Goal: Obtain resource: Download file/media

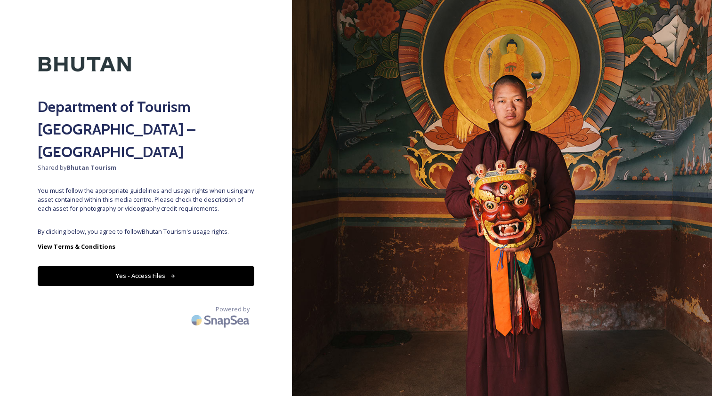
click at [150, 267] on button "Yes - Access Files" at bounding box center [146, 276] width 217 height 19
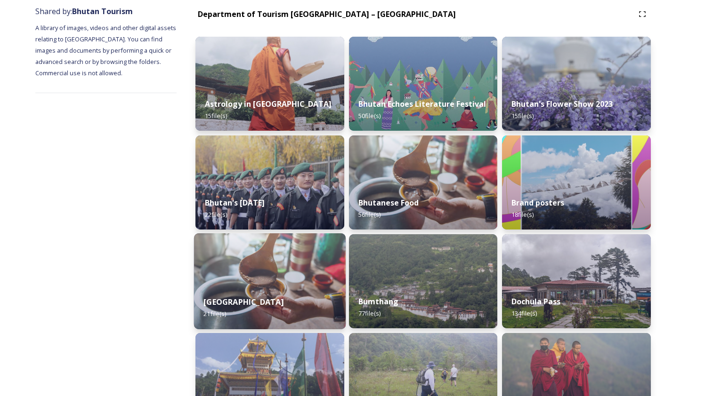
scroll to position [116, 0]
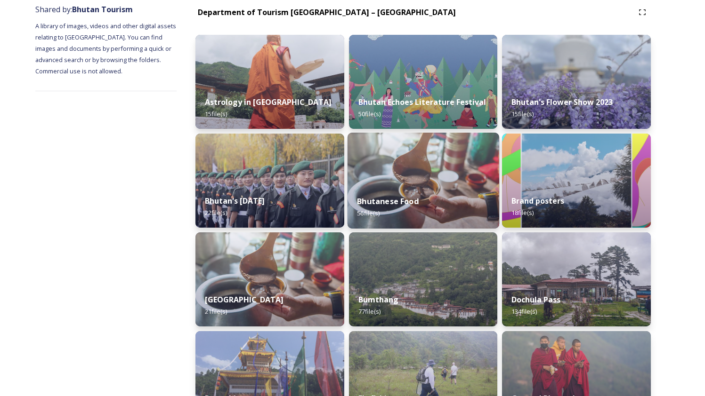
click at [426, 172] on img at bounding box center [424, 181] width 152 height 96
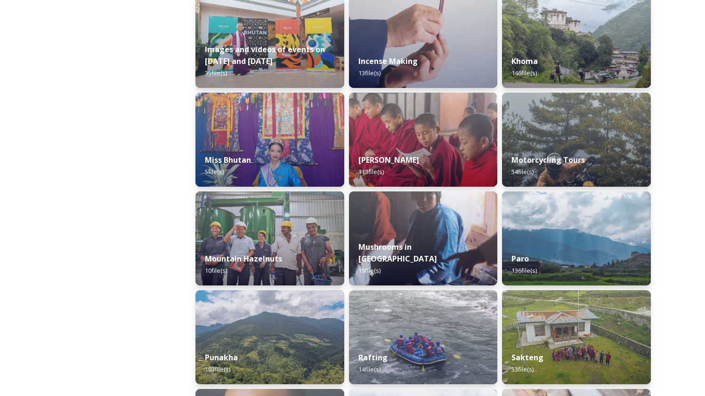
scroll to position [818, 0]
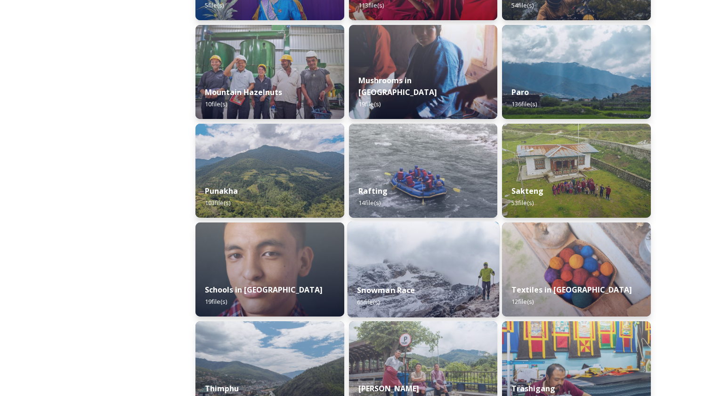
click at [389, 263] on img at bounding box center [424, 270] width 152 height 96
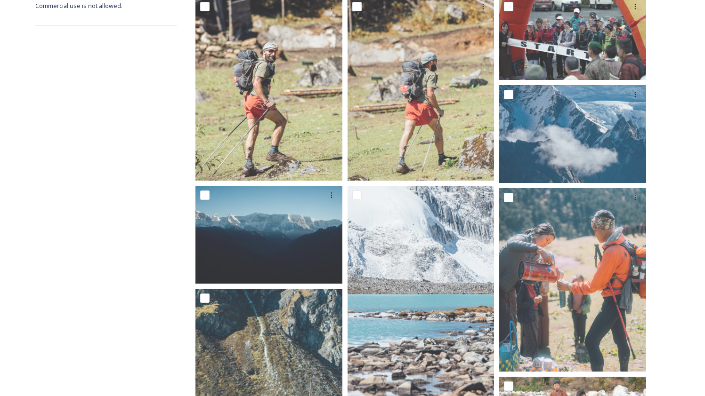
scroll to position [233, 0]
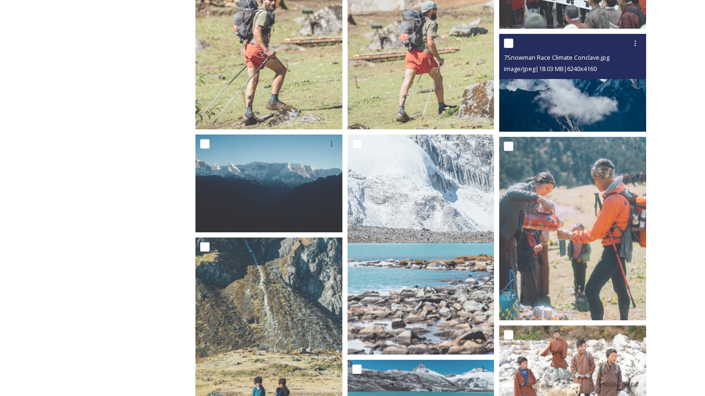
click at [603, 99] on img at bounding box center [572, 83] width 147 height 98
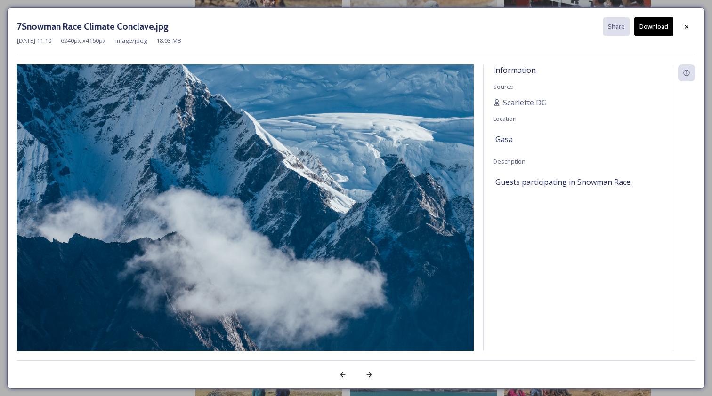
click at [358, 179] on img at bounding box center [245, 217] width 457 height 305
click at [687, 71] on icon at bounding box center [687, 73] width 8 height 8
click at [343, 372] on icon at bounding box center [343, 376] width 8 height 8
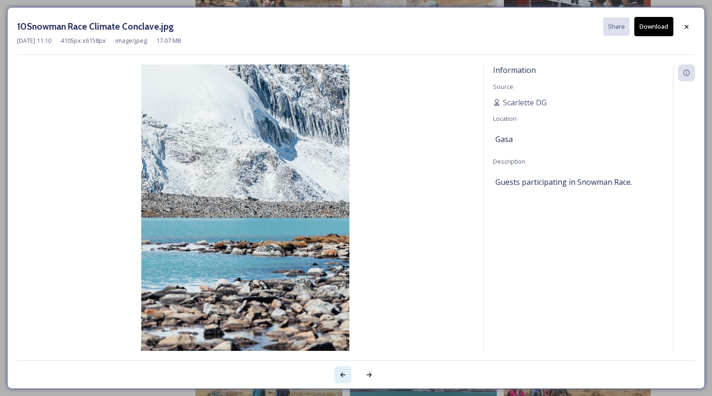
click at [343, 372] on icon at bounding box center [343, 376] width 8 height 8
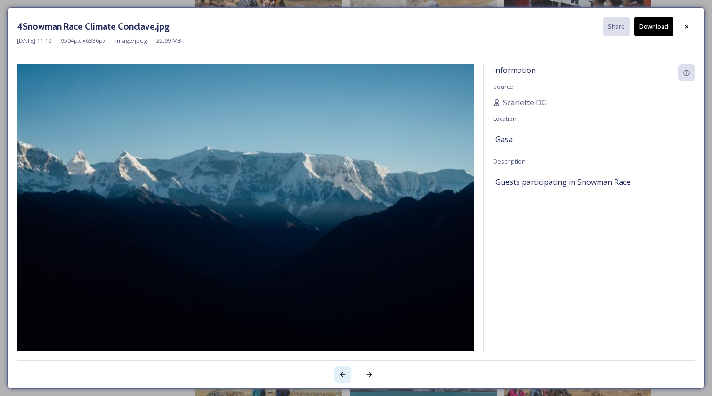
click at [343, 372] on icon at bounding box center [343, 376] width 8 height 8
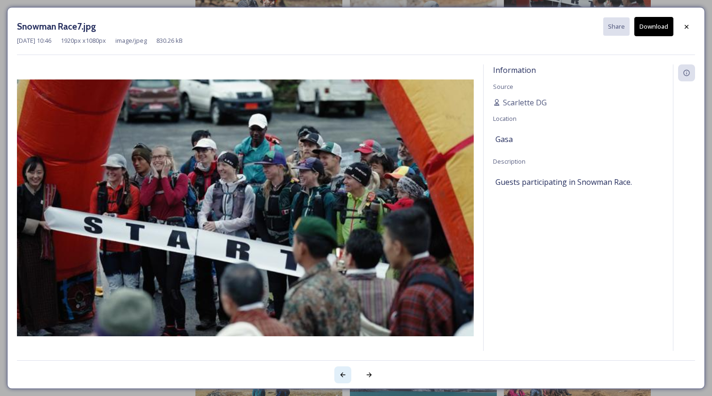
click at [343, 372] on icon at bounding box center [343, 376] width 8 height 8
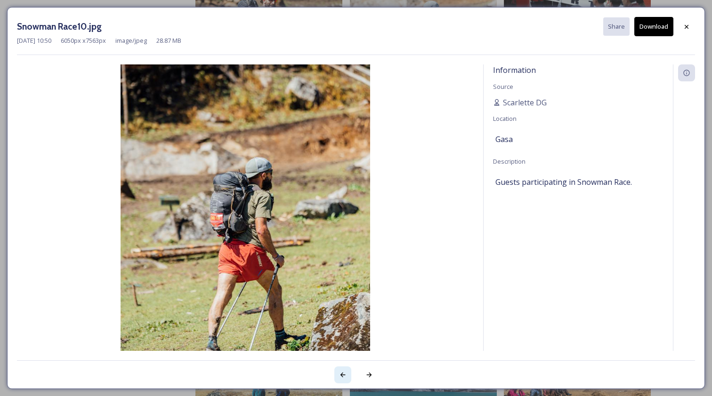
click at [343, 372] on icon at bounding box center [343, 376] width 8 height 8
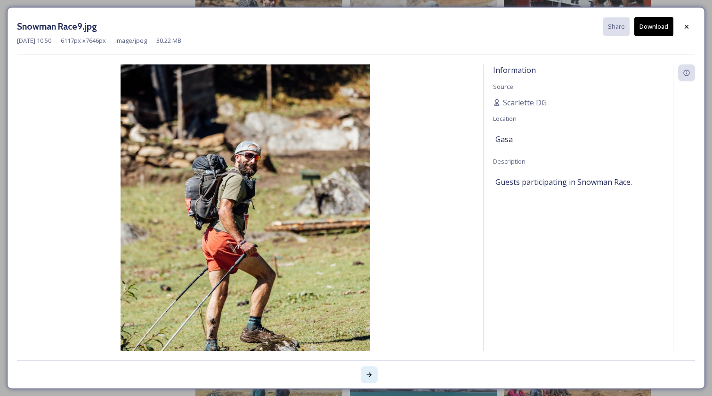
click at [369, 373] on icon at bounding box center [369, 375] width 5 height 5
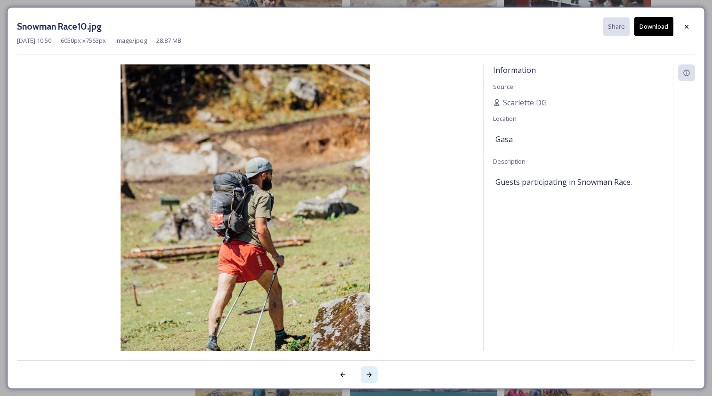
click at [369, 373] on icon at bounding box center [369, 375] width 5 height 5
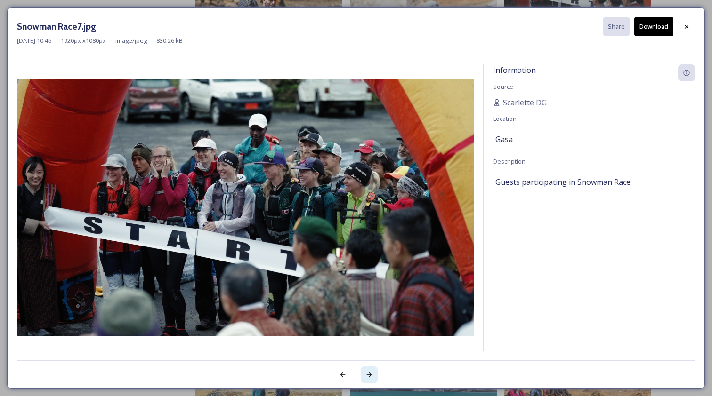
click at [369, 373] on icon at bounding box center [369, 375] width 5 height 5
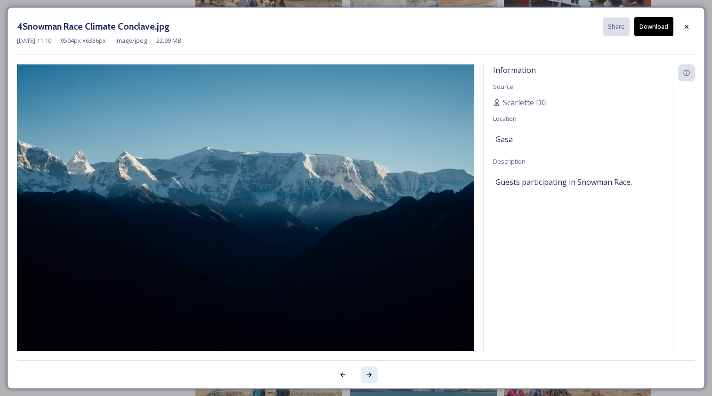
click at [369, 373] on icon at bounding box center [369, 375] width 5 height 5
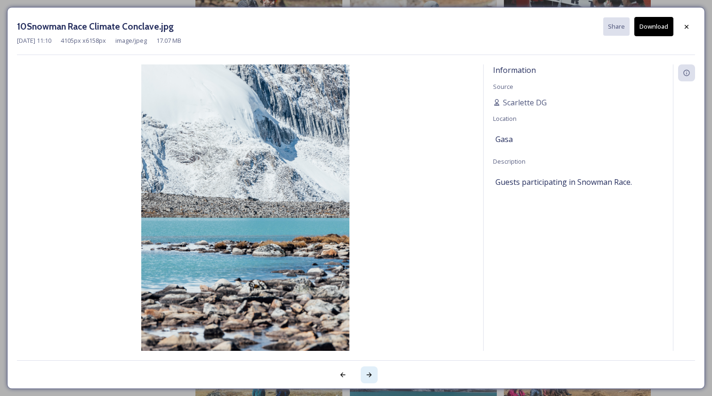
click at [369, 373] on icon at bounding box center [369, 375] width 5 height 5
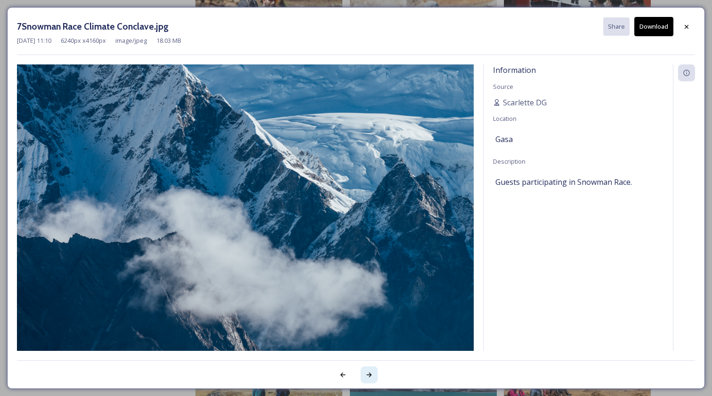
click at [369, 373] on icon at bounding box center [369, 375] width 5 height 5
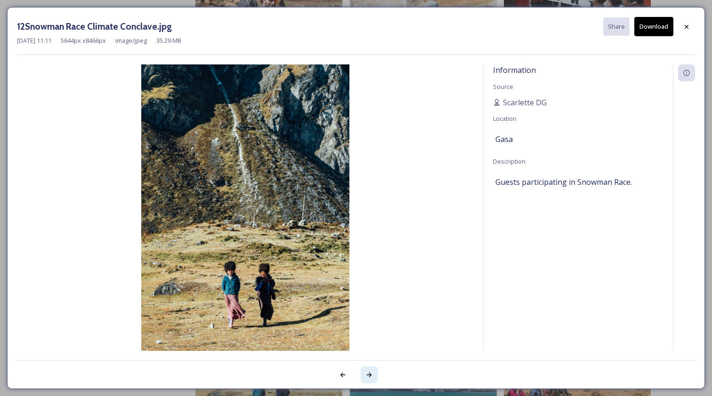
click at [369, 373] on icon at bounding box center [369, 375] width 5 height 5
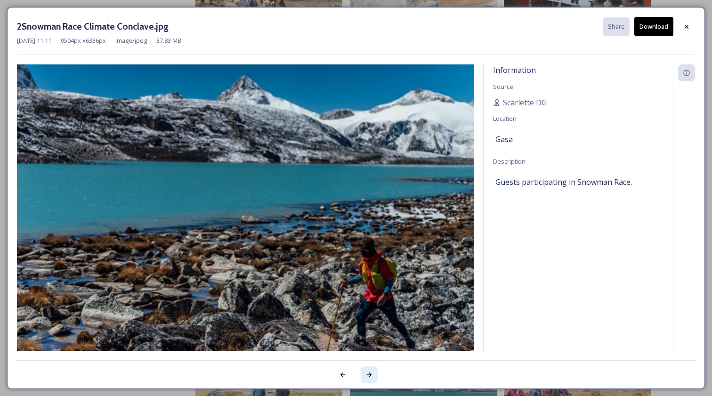
click at [369, 373] on icon at bounding box center [369, 375] width 5 height 5
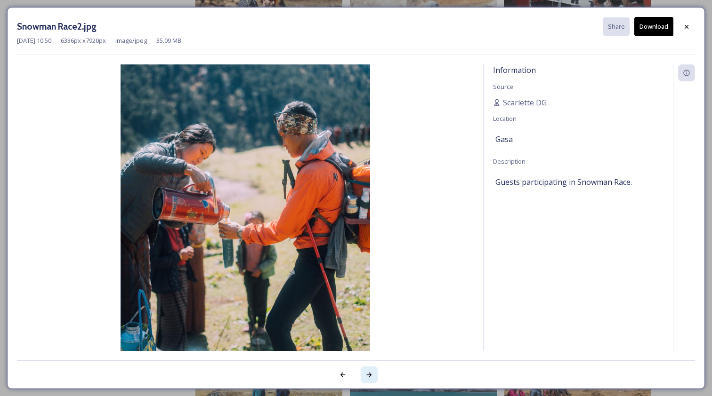
click at [369, 373] on icon at bounding box center [369, 375] width 5 height 5
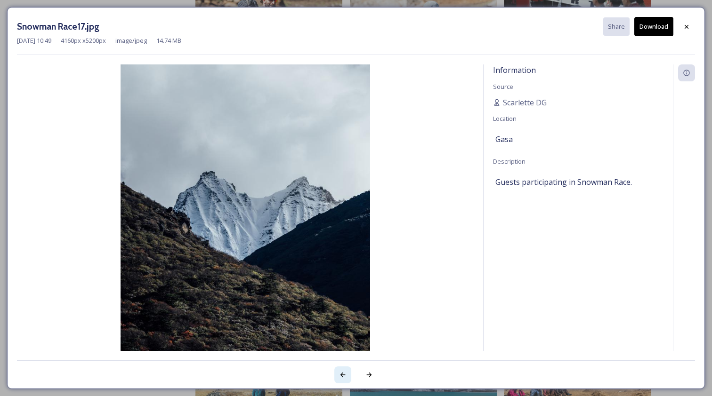
click at [339, 374] on icon at bounding box center [343, 376] width 8 height 8
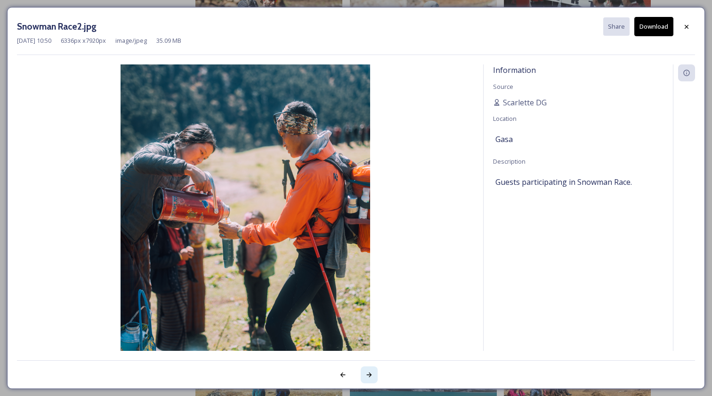
click at [367, 374] on icon at bounding box center [369, 376] width 8 height 8
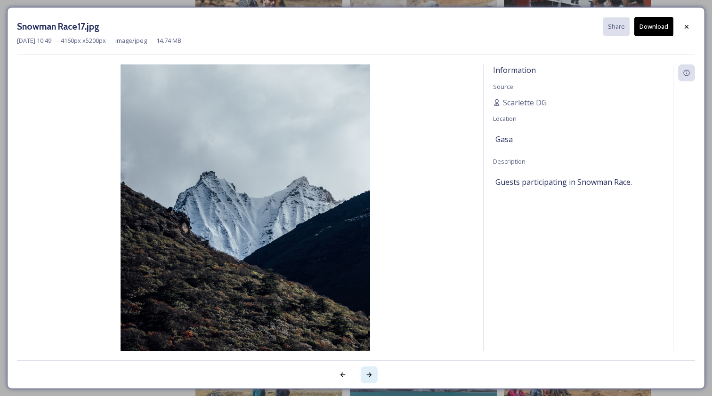
click at [367, 374] on icon at bounding box center [369, 376] width 8 height 8
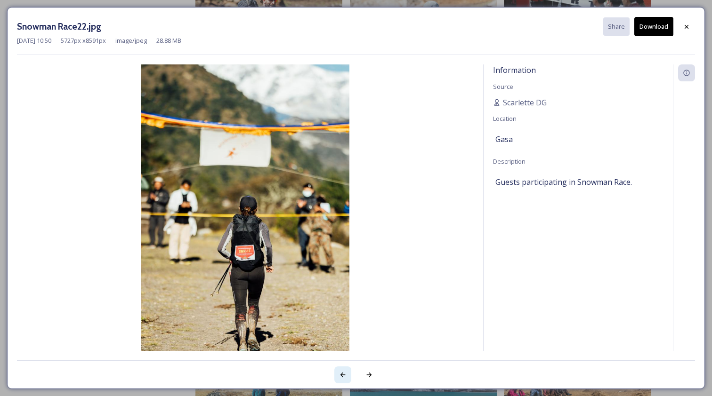
click at [342, 374] on icon at bounding box center [342, 375] width 5 height 5
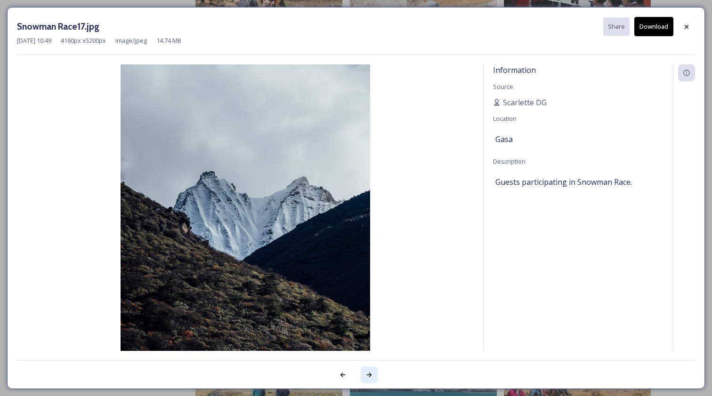
click at [365, 375] on icon at bounding box center [369, 376] width 8 height 8
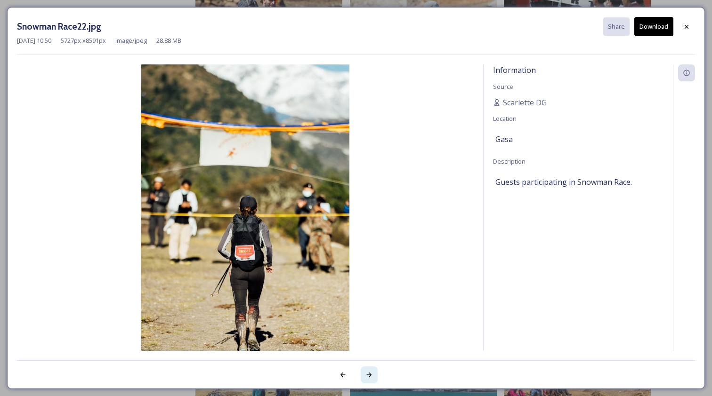
click at [365, 375] on icon at bounding box center [369, 376] width 8 height 8
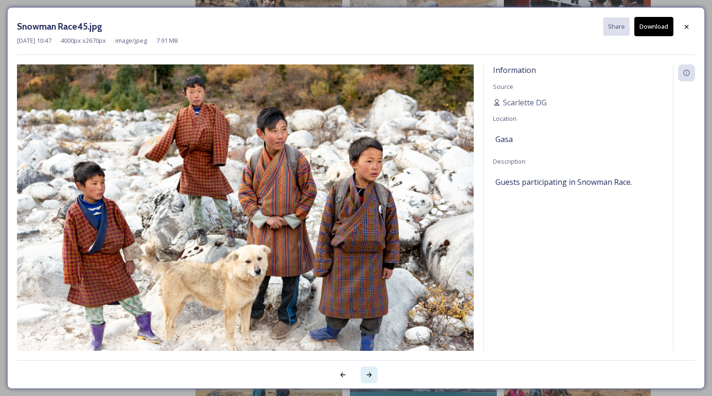
click at [365, 375] on icon at bounding box center [369, 376] width 8 height 8
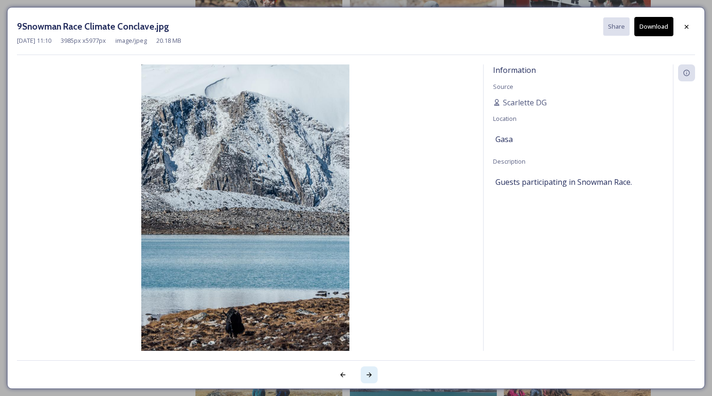
click at [365, 375] on icon at bounding box center [369, 376] width 8 height 8
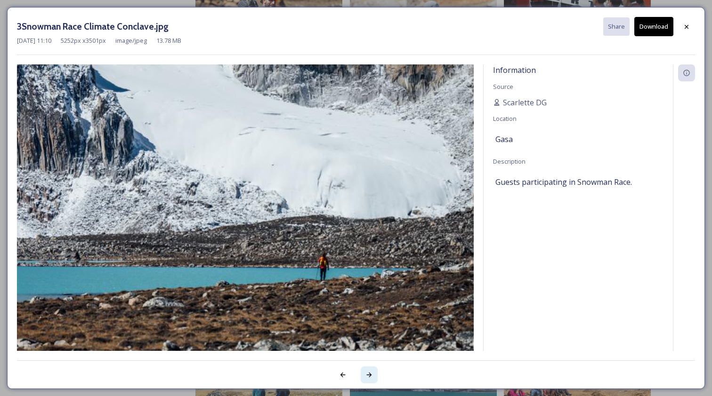
click at [365, 375] on icon at bounding box center [369, 376] width 8 height 8
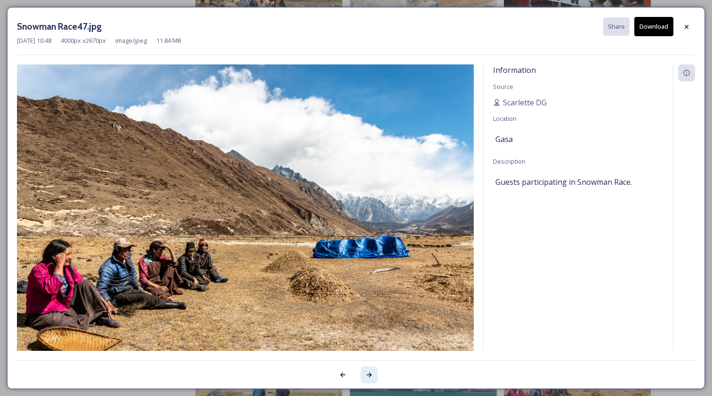
click at [367, 374] on icon at bounding box center [369, 376] width 8 height 8
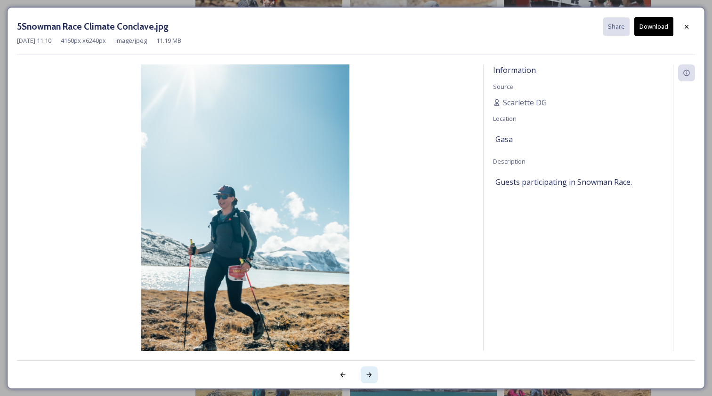
click at [367, 374] on icon at bounding box center [369, 376] width 8 height 8
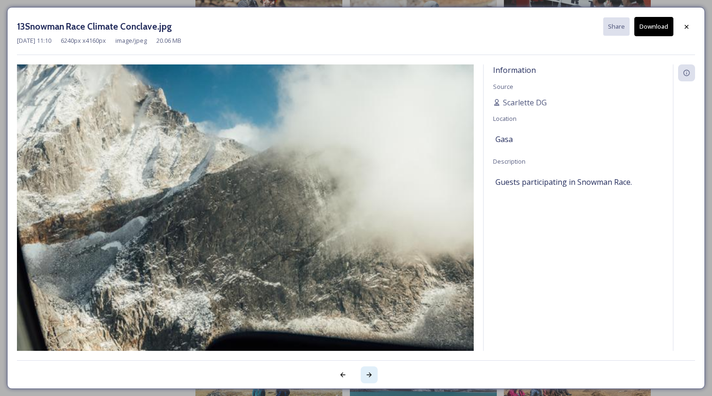
click at [367, 374] on icon at bounding box center [369, 376] width 8 height 8
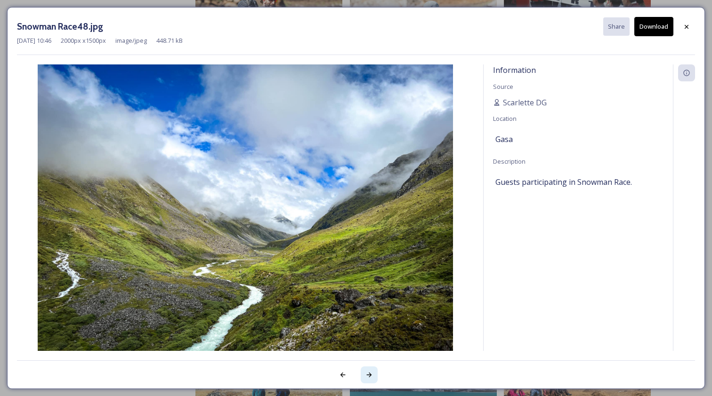
click at [367, 374] on icon at bounding box center [369, 376] width 8 height 8
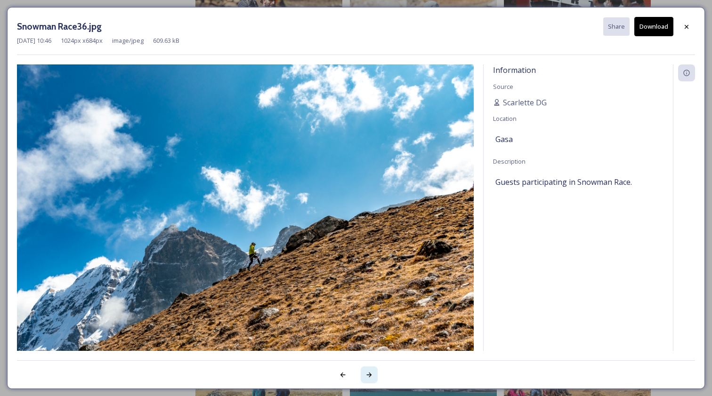
click at [367, 374] on icon at bounding box center [369, 376] width 8 height 8
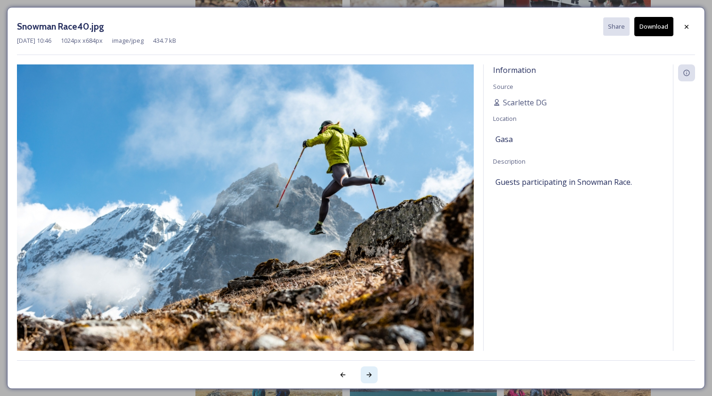
click at [367, 374] on icon at bounding box center [369, 376] width 8 height 8
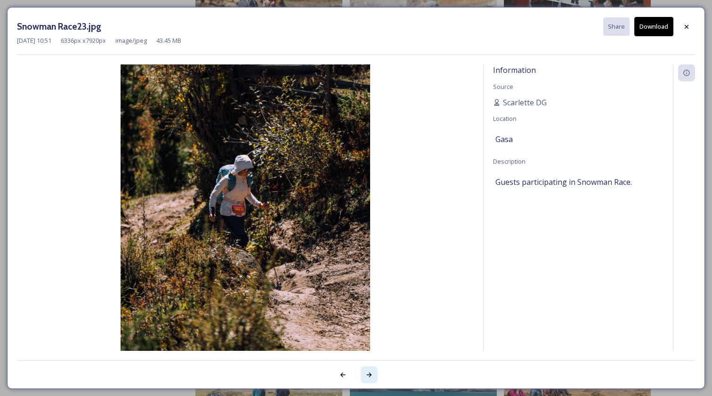
click at [367, 374] on icon at bounding box center [369, 376] width 8 height 8
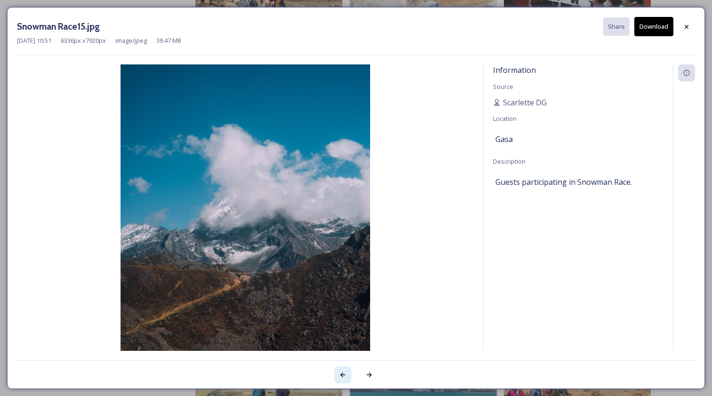
click at [345, 375] on icon at bounding box center [343, 376] width 8 height 8
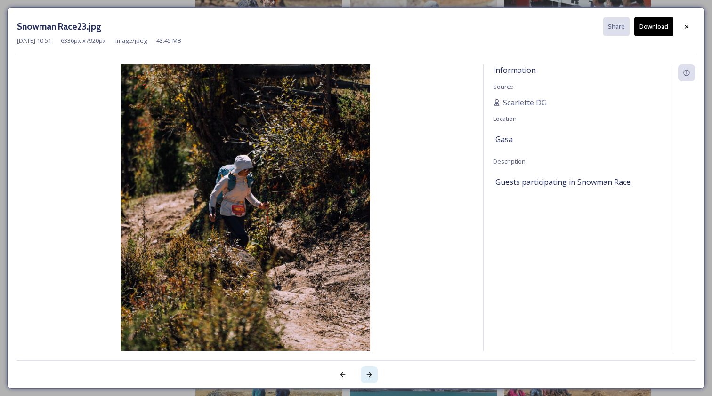
click at [365, 375] on div at bounding box center [369, 375] width 17 height 17
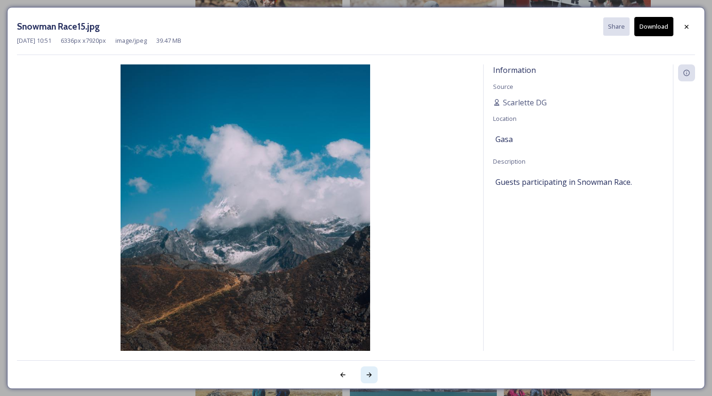
click at [365, 375] on div at bounding box center [369, 375] width 17 height 17
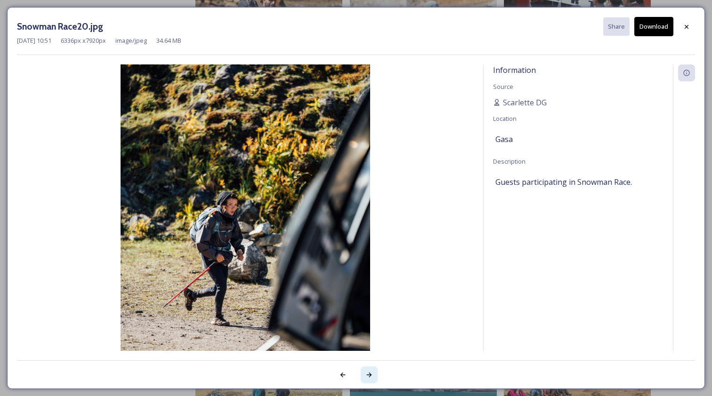
click at [365, 375] on div at bounding box center [369, 375] width 17 height 17
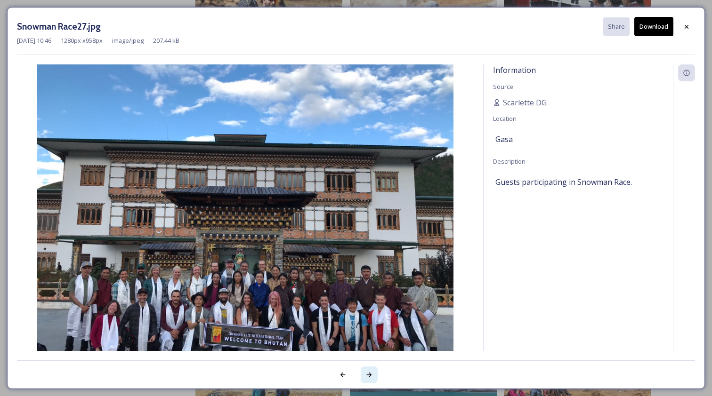
click at [365, 375] on div at bounding box center [369, 375] width 17 height 17
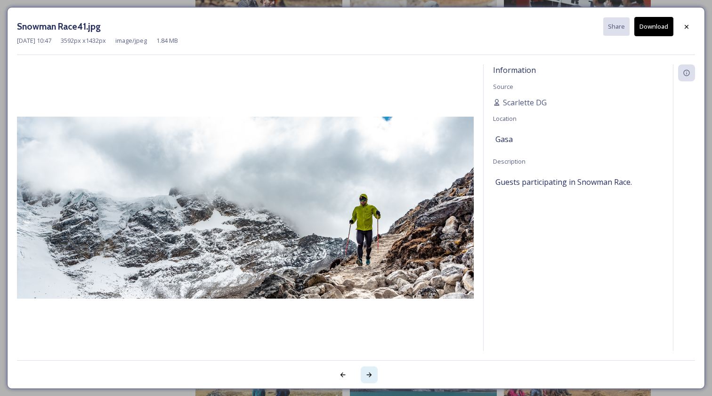
click at [365, 375] on div at bounding box center [369, 375] width 17 height 17
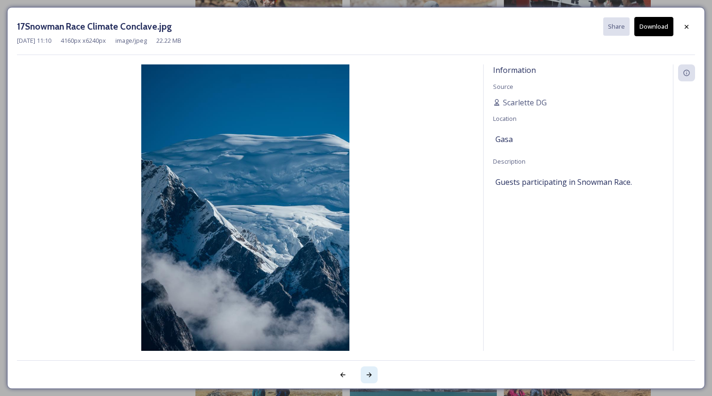
click at [365, 375] on div at bounding box center [369, 375] width 17 height 17
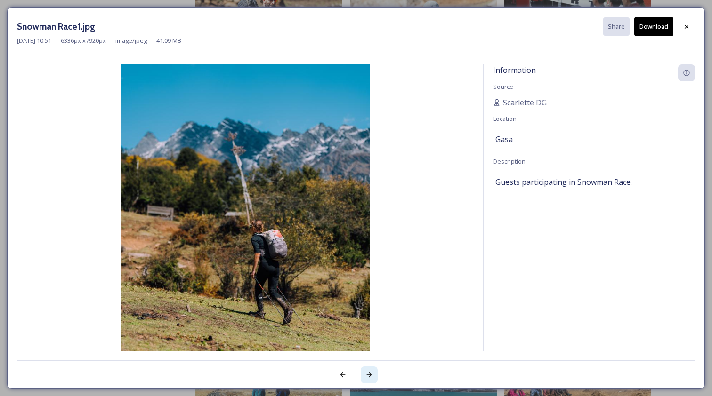
click at [368, 376] on icon at bounding box center [369, 376] width 8 height 8
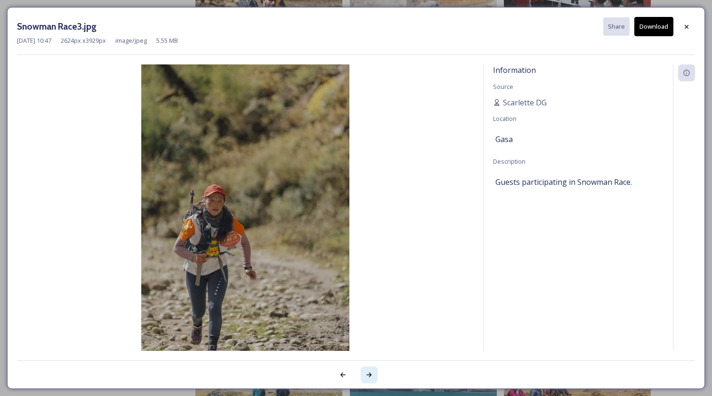
click at [368, 376] on icon at bounding box center [369, 376] width 8 height 8
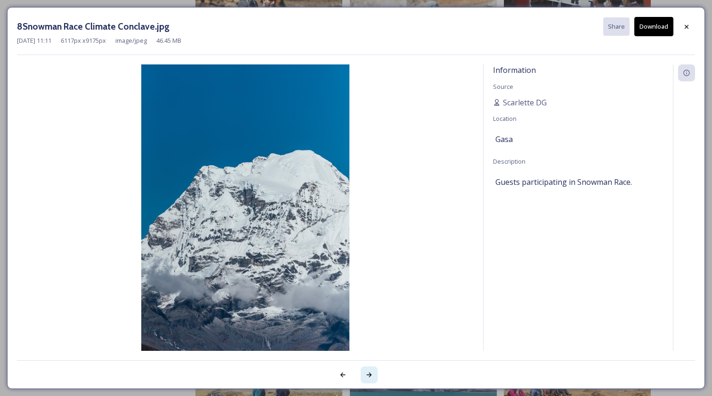
click at [368, 376] on icon at bounding box center [369, 376] width 8 height 8
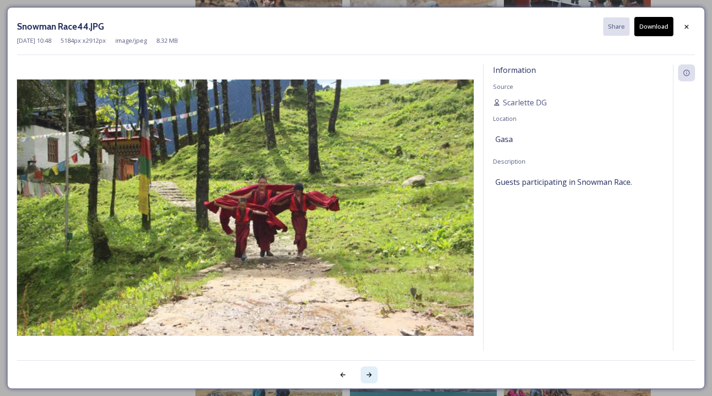
click at [368, 376] on icon at bounding box center [369, 376] width 8 height 8
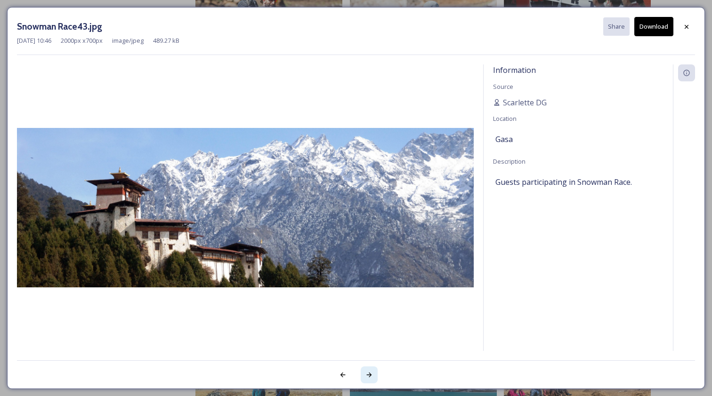
click at [368, 376] on icon at bounding box center [369, 376] width 8 height 8
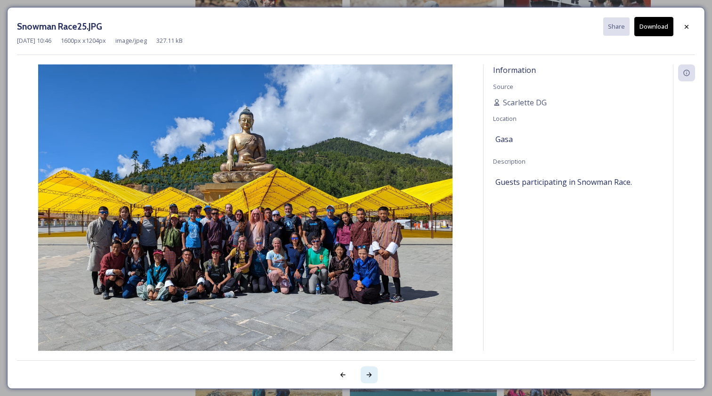
click at [368, 376] on icon at bounding box center [369, 376] width 8 height 8
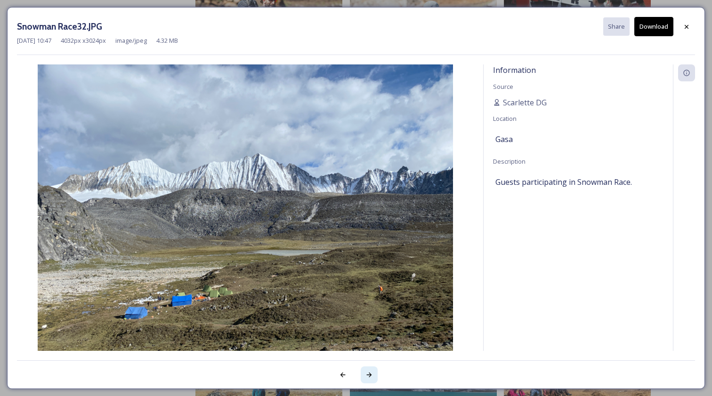
click at [368, 376] on icon at bounding box center [369, 376] width 8 height 8
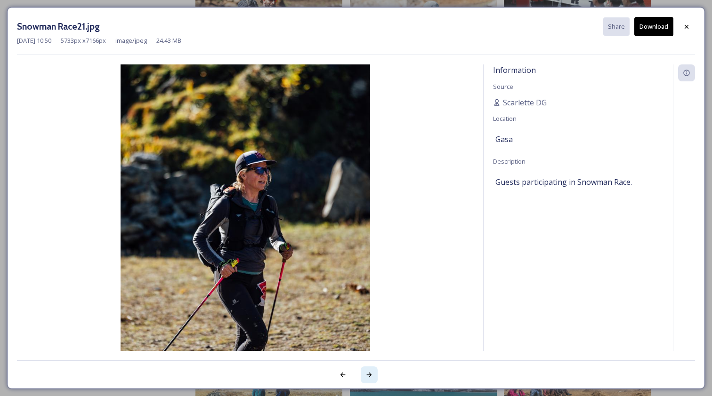
click at [368, 376] on icon at bounding box center [369, 376] width 8 height 8
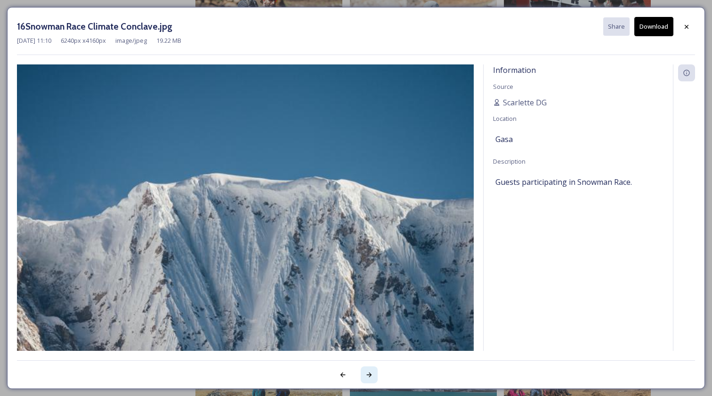
click at [368, 376] on icon at bounding box center [369, 376] width 8 height 8
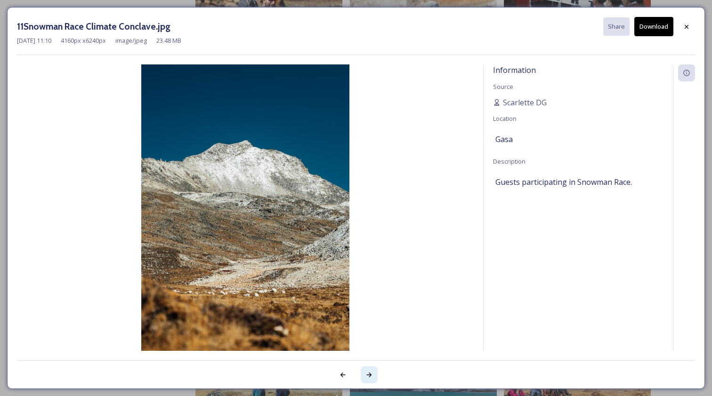
click at [368, 376] on icon at bounding box center [369, 376] width 8 height 8
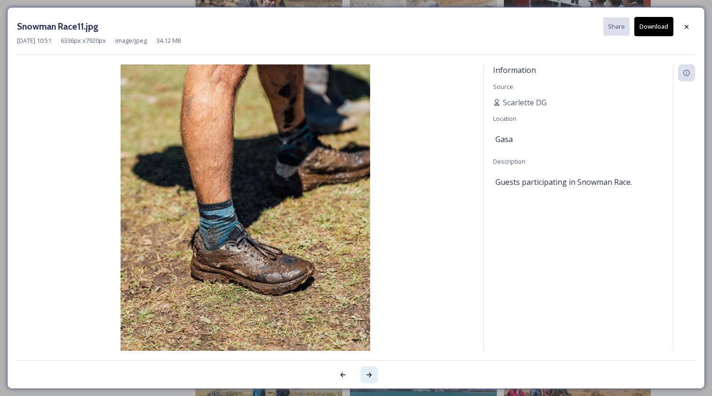
click at [369, 374] on icon at bounding box center [369, 376] width 8 height 8
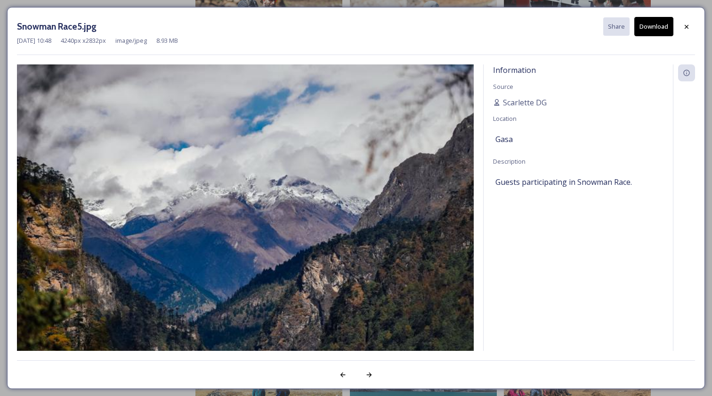
drag, startPoint x: 347, startPoint y: 375, endPoint x: 353, endPoint y: 375, distance: 6.1
click at [347, 375] on div at bounding box center [342, 375] width 17 height 17
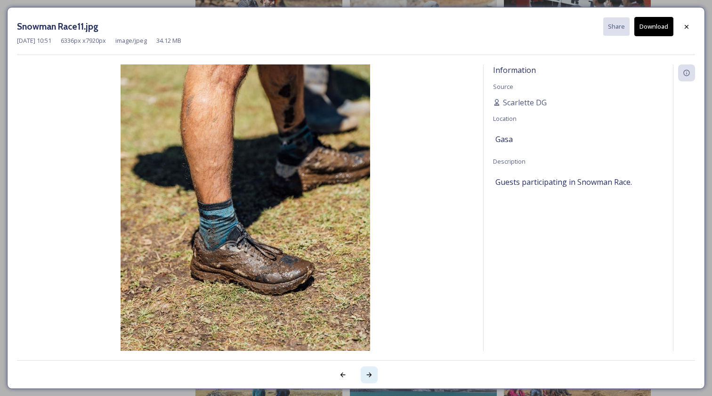
click at [364, 376] on div at bounding box center [369, 375] width 17 height 17
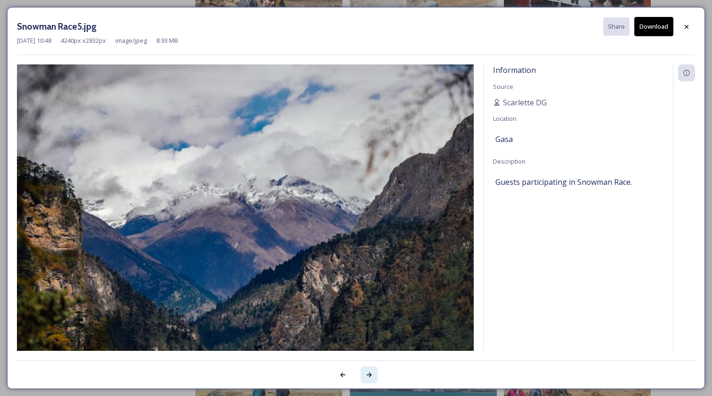
click at [364, 376] on div at bounding box center [369, 375] width 17 height 17
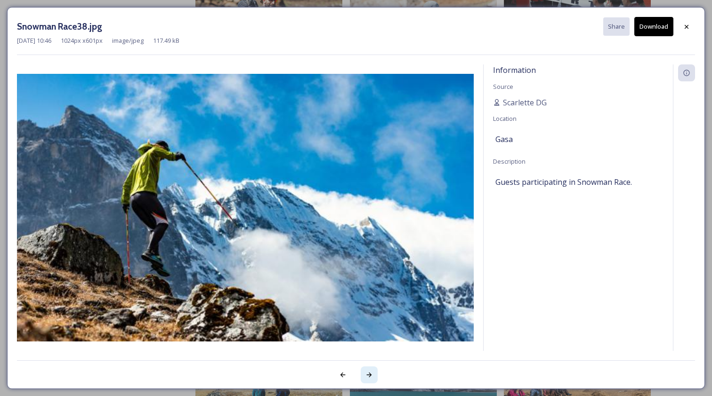
click at [364, 376] on div at bounding box center [369, 375] width 17 height 17
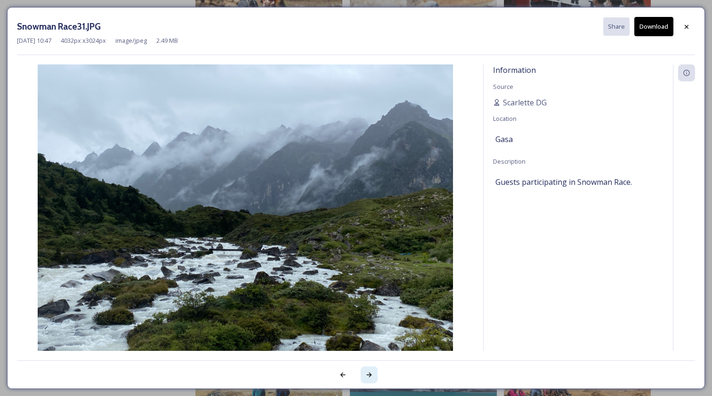
click at [364, 376] on div at bounding box center [369, 375] width 17 height 17
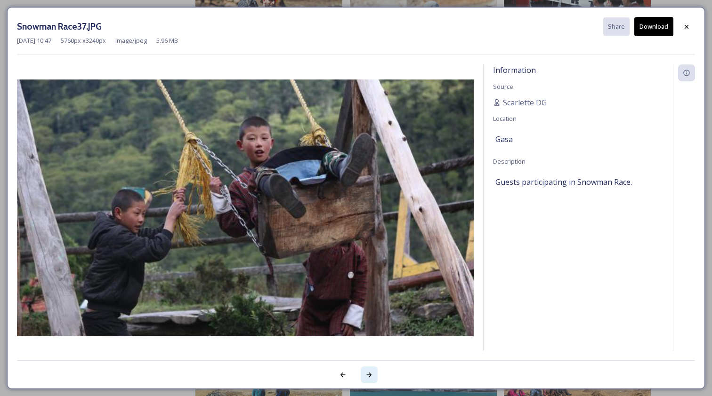
click at [364, 376] on div at bounding box center [369, 375] width 17 height 17
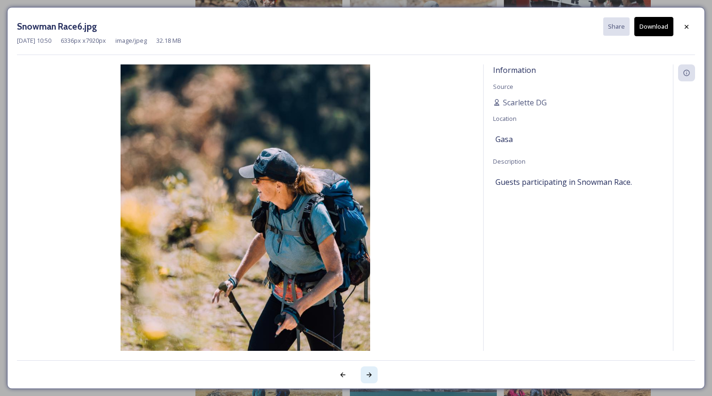
click at [364, 376] on div at bounding box center [369, 375] width 17 height 17
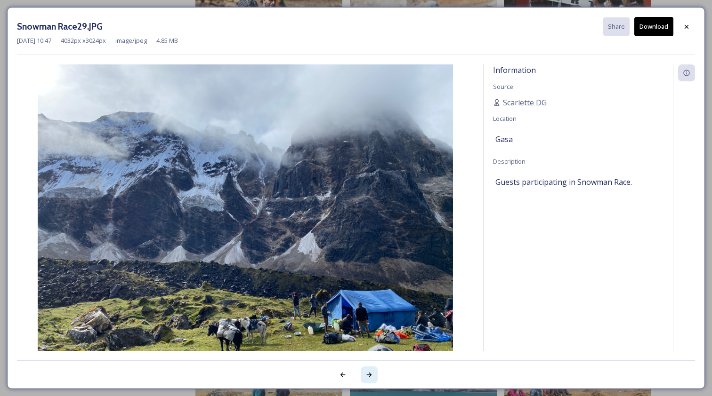
click at [364, 376] on div at bounding box center [369, 375] width 17 height 17
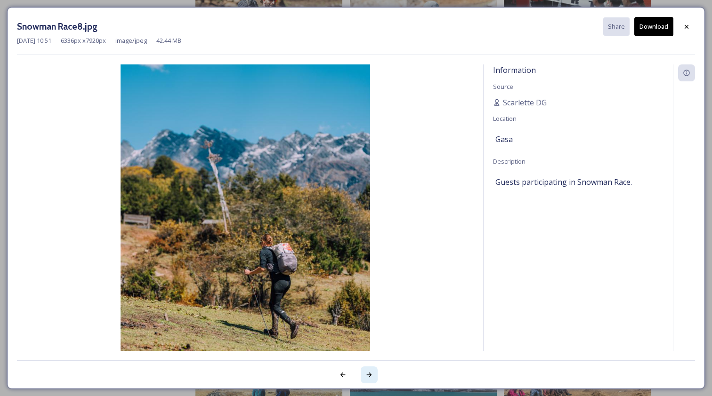
click at [365, 376] on div at bounding box center [369, 375] width 17 height 17
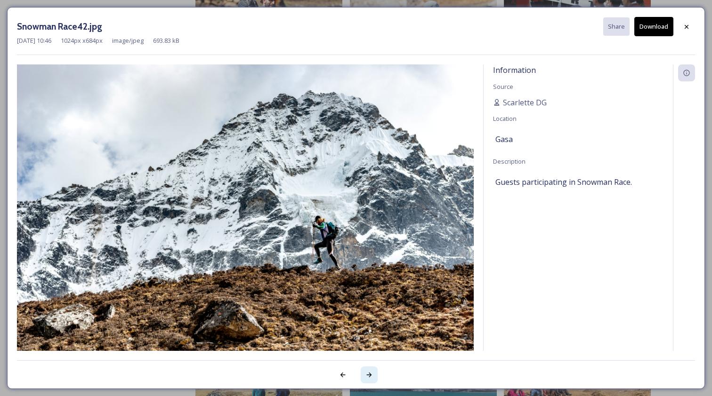
click at [365, 376] on div at bounding box center [369, 375] width 17 height 17
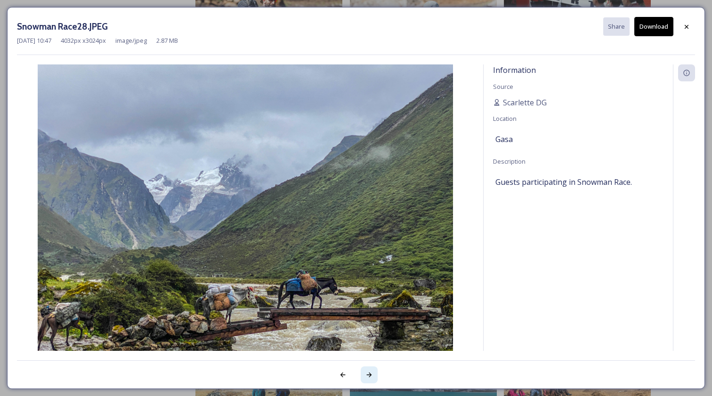
click at [365, 376] on div at bounding box center [369, 375] width 17 height 17
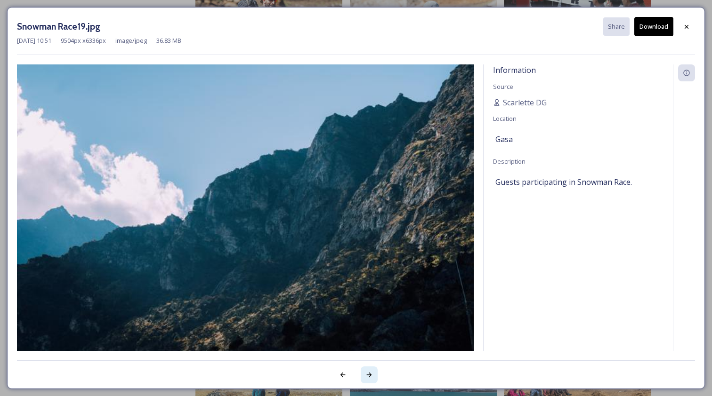
click at [365, 376] on div at bounding box center [369, 375] width 17 height 17
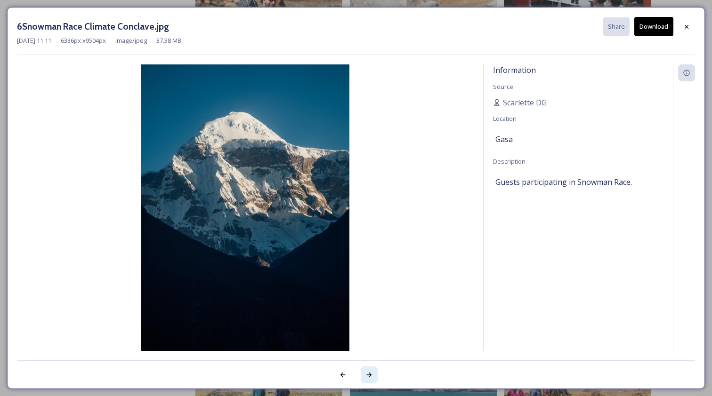
click at [365, 376] on div at bounding box center [369, 375] width 17 height 17
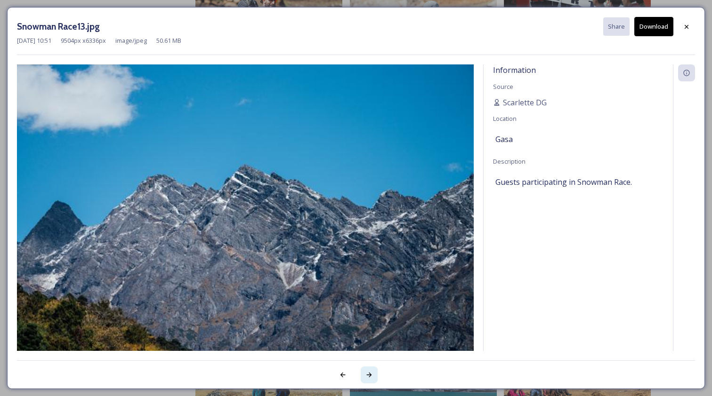
click at [365, 376] on div at bounding box center [369, 375] width 17 height 17
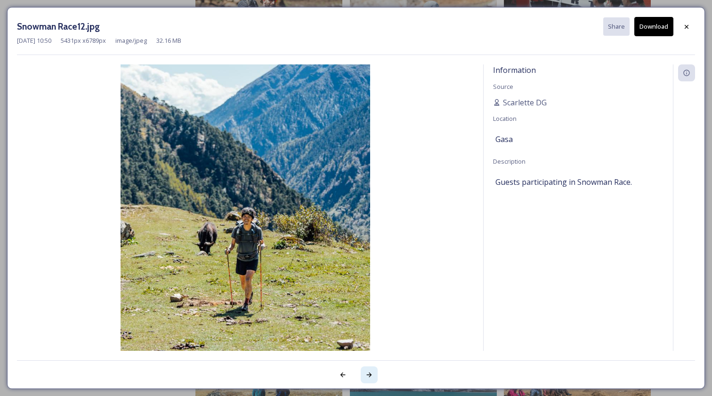
click at [365, 376] on div at bounding box center [369, 375] width 17 height 17
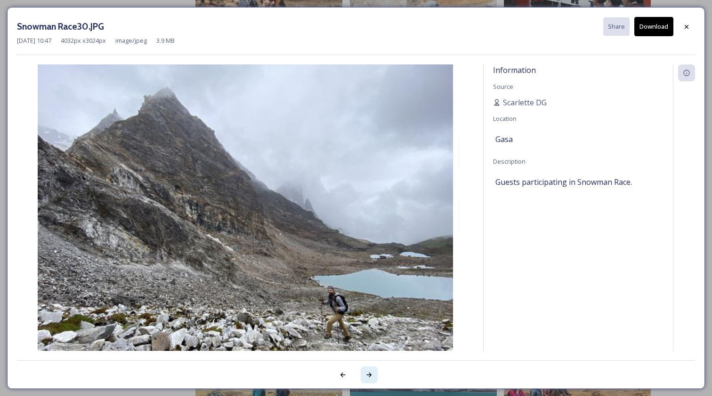
click at [365, 376] on div at bounding box center [369, 375] width 17 height 17
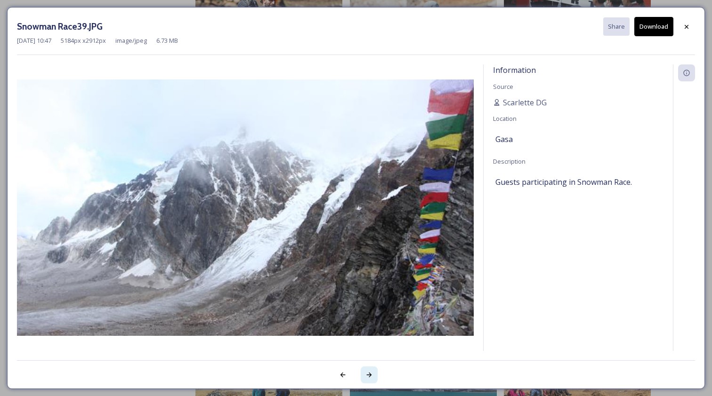
click at [365, 376] on div at bounding box center [369, 375] width 17 height 17
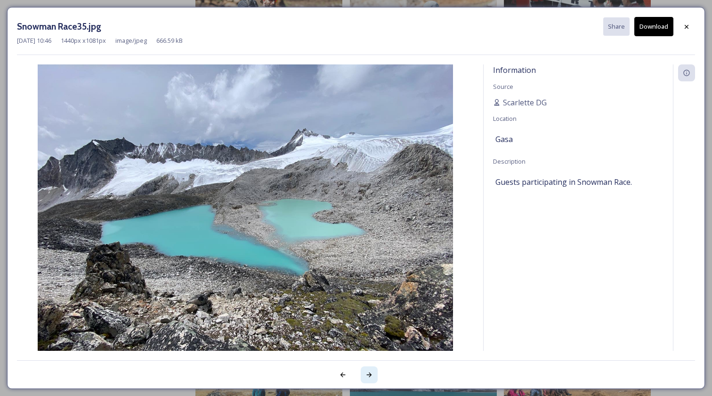
click at [365, 376] on div at bounding box center [369, 375] width 17 height 17
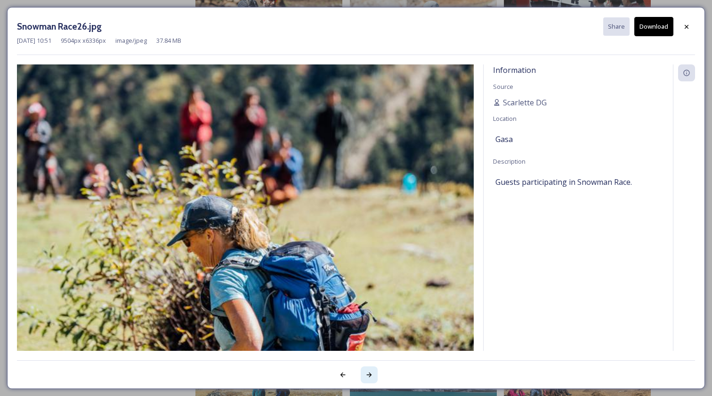
click at [365, 376] on div at bounding box center [369, 375] width 17 height 17
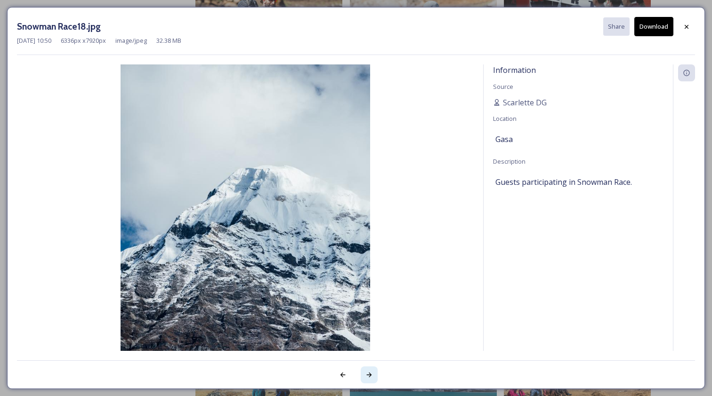
click at [365, 376] on div at bounding box center [369, 375] width 17 height 17
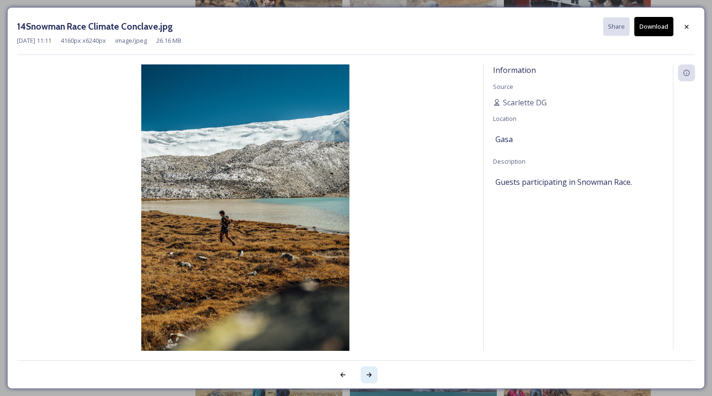
click at [368, 376] on icon at bounding box center [369, 376] width 8 height 8
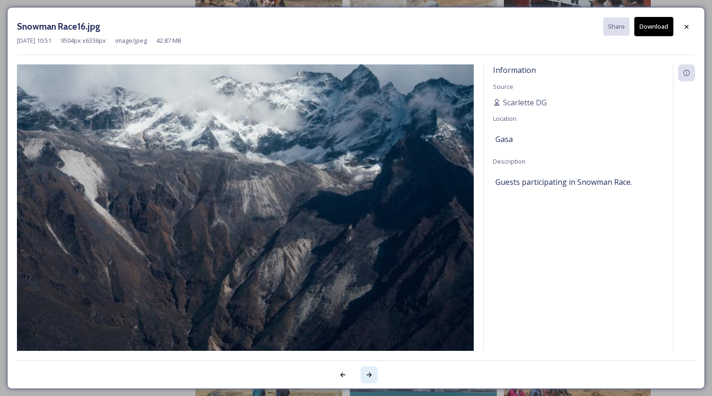
click at [368, 376] on icon at bounding box center [369, 376] width 8 height 8
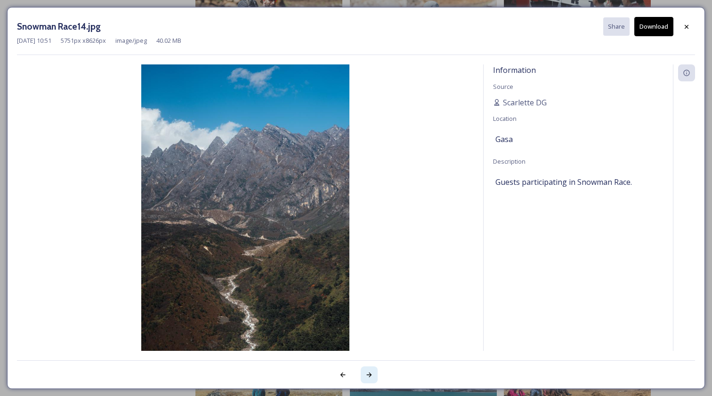
click at [368, 376] on icon at bounding box center [369, 376] width 8 height 8
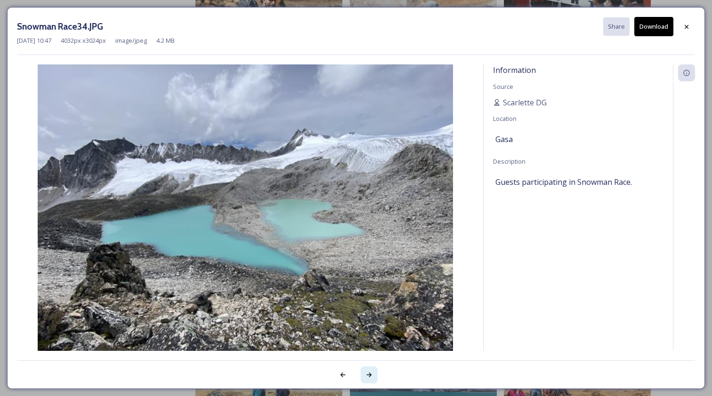
click at [368, 376] on icon at bounding box center [369, 376] width 8 height 8
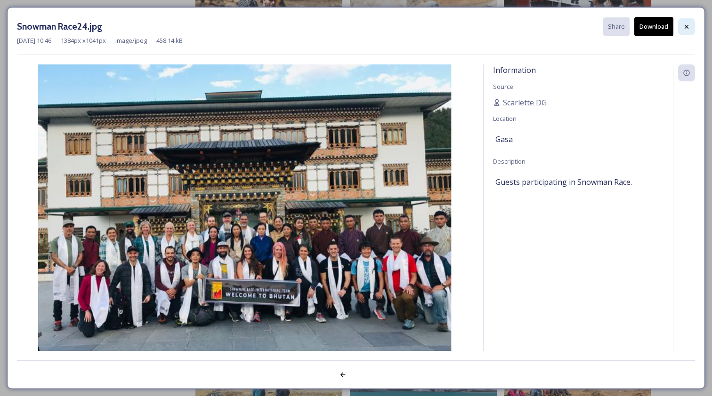
click at [690, 24] on icon at bounding box center [687, 27] width 8 height 8
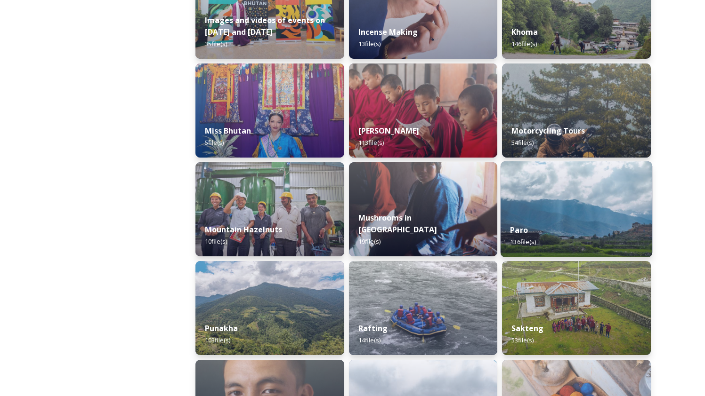
scroll to position [728, 0]
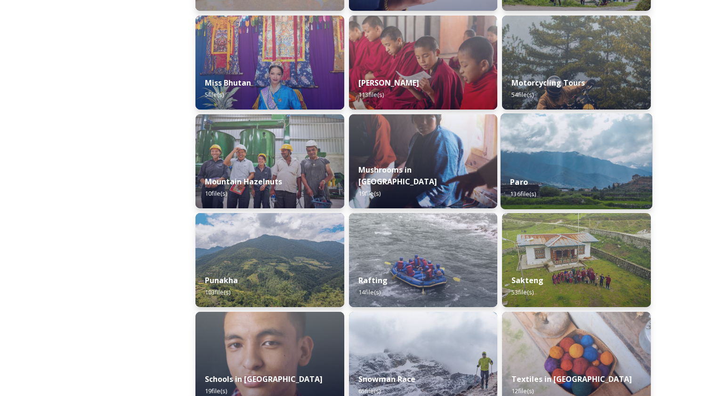
click at [577, 188] on div "Paro 136 file(s)" at bounding box center [577, 188] width 152 height 43
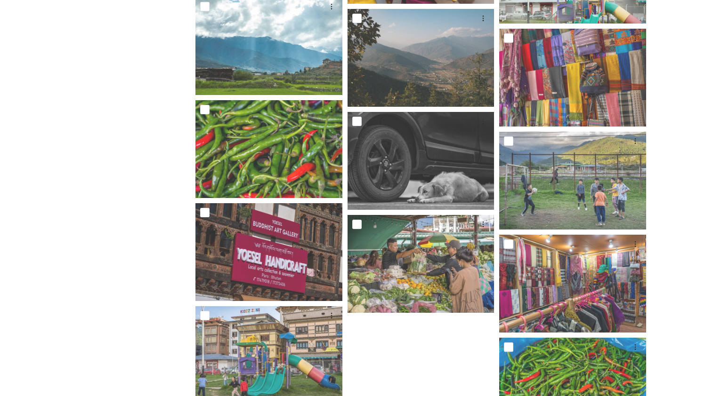
scroll to position [5611, 0]
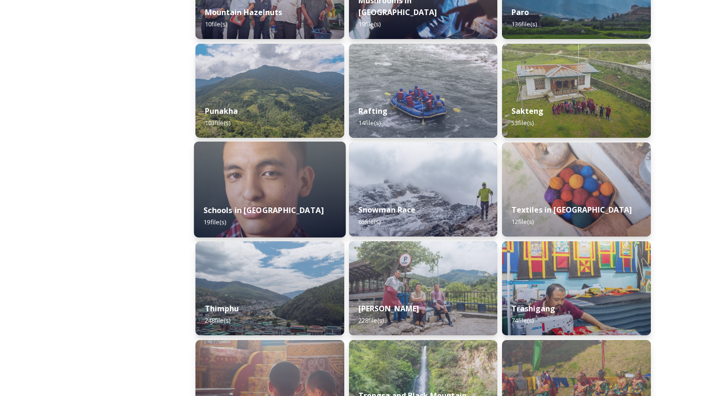
scroll to position [916, 0]
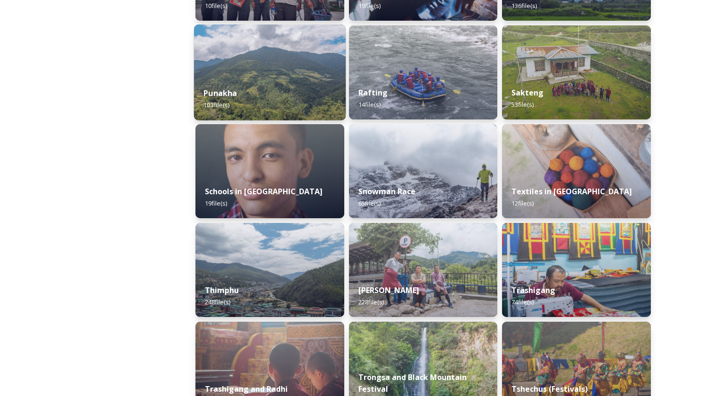
click at [288, 97] on div "Punakha 103 file(s)" at bounding box center [270, 99] width 152 height 43
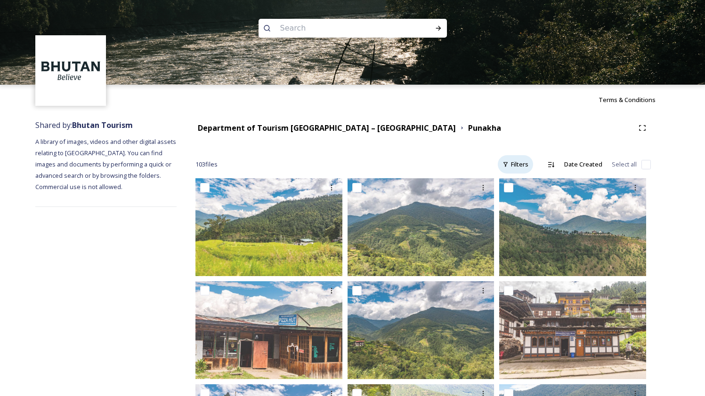
click at [517, 162] on div "Filters" at bounding box center [515, 164] width 35 height 18
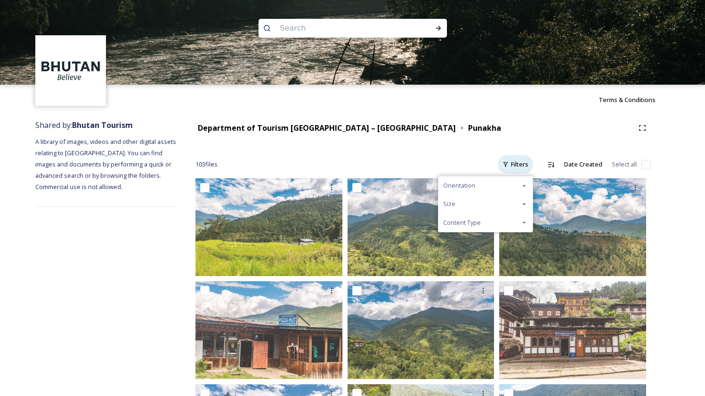
click at [515, 162] on div "Filters" at bounding box center [515, 164] width 35 height 18
click at [525, 222] on icon at bounding box center [524, 223] width 8 height 8
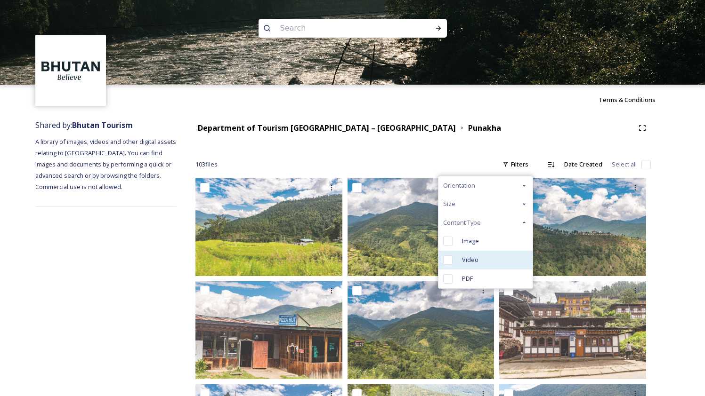
click at [453, 260] on input "checkbox" at bounding box center [447, 260] width 9 height 9
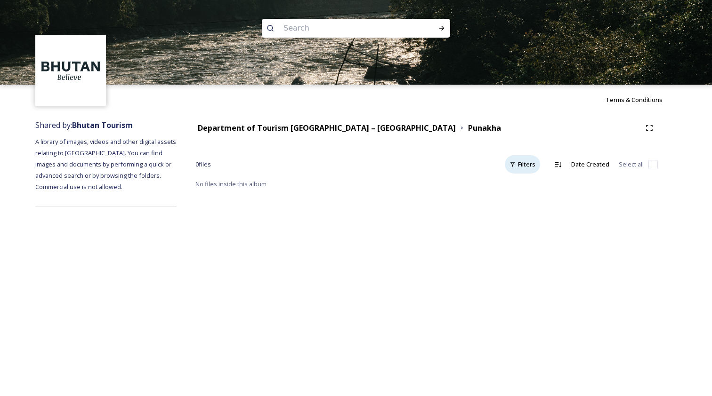
click at [521, 166] on div "Filters" at bounding box center [522, 164] width 35 height 18
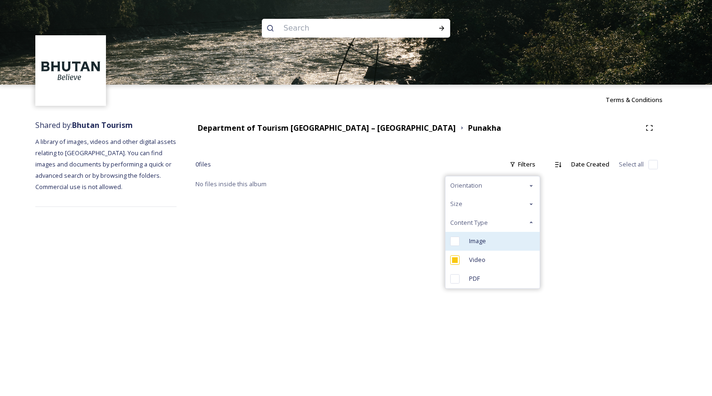
click at [457, 238] on input "checkbox" at bounding box center [454, 241] width 9 height 9
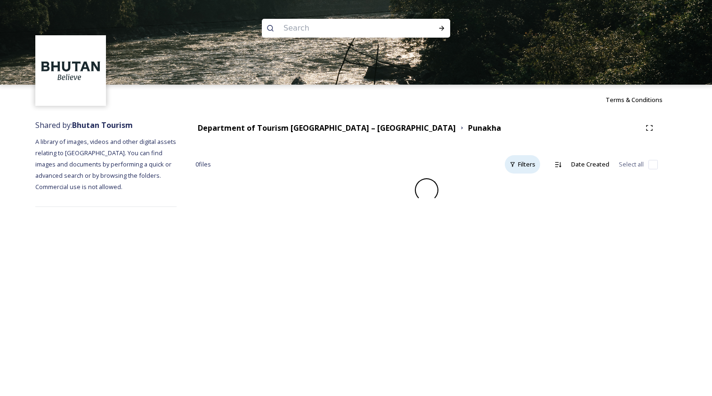
click at [521, 166] on div "Filters" at bounding box center [522, 164] width 35 height 18
click at [531, 222] on div "Content Type" at bounding box center [492, 223] width 94 height 18
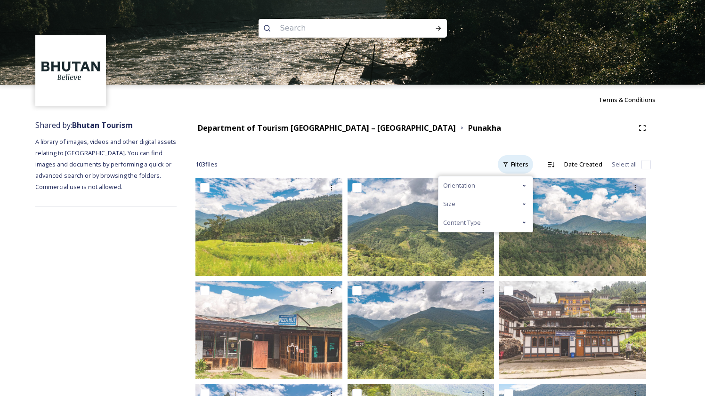
click at [526, 165] on div "Filters" at bounding box center [515, 164] width 35 height 18
click at [525, 222] on icon at bounding box center [524, 223] width 8 height 8
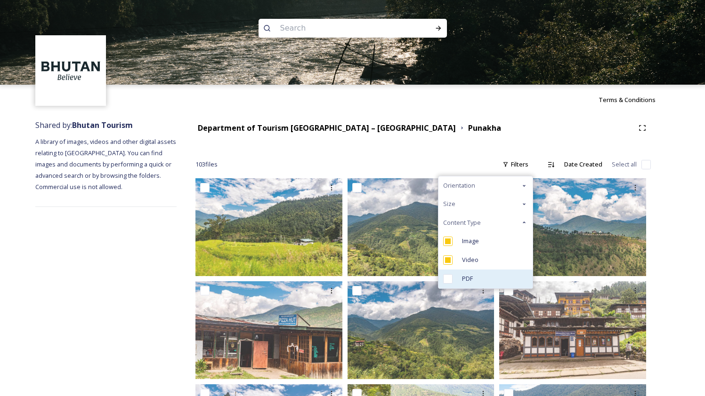
click at [453, 280] on input "checkbox" at bounding box center [447, 279] width 9 height 9
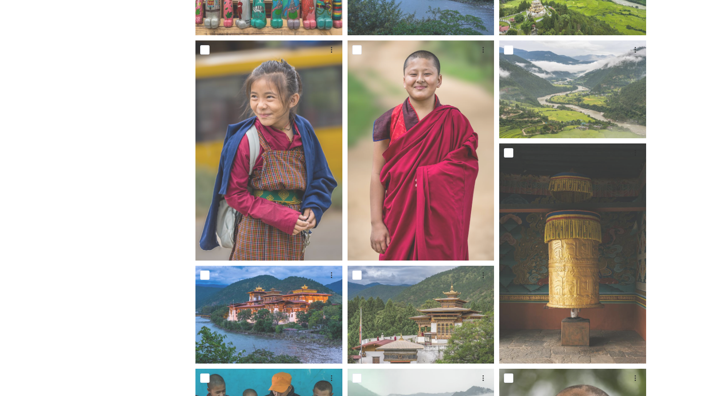
scroll to position [566, 0]
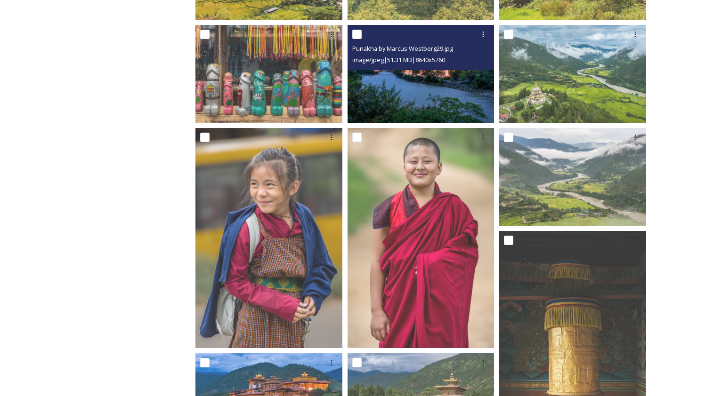
click at [438, 88] on img at bounding box center [421, 74] width 147 height 98
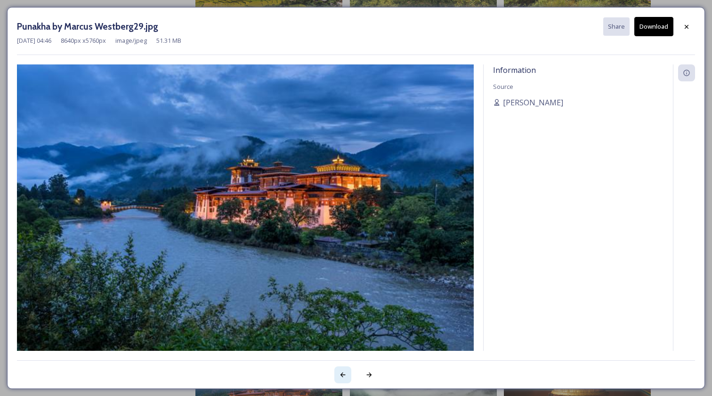
click at [342, 376] on icon at bounding box center [343, 376] width 8 height 8
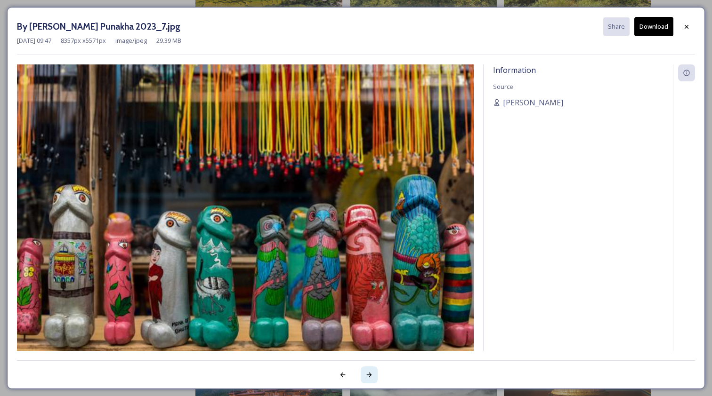
click at [369, 375] on icon at bounding box center [369, 376] width 8 height 8
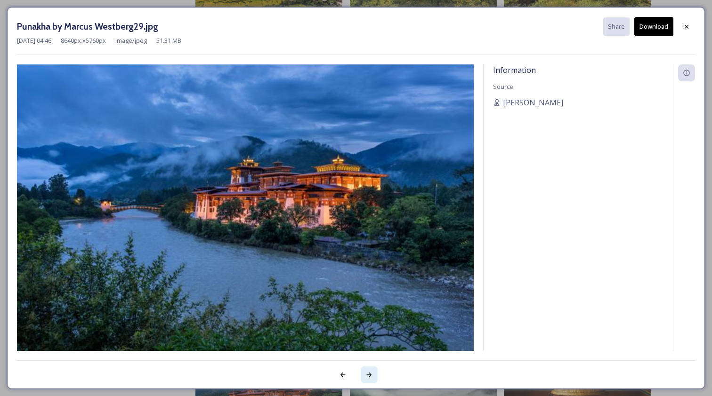
click at [369, 375] on icon at bounding box center [369, 376] width 8 height 8
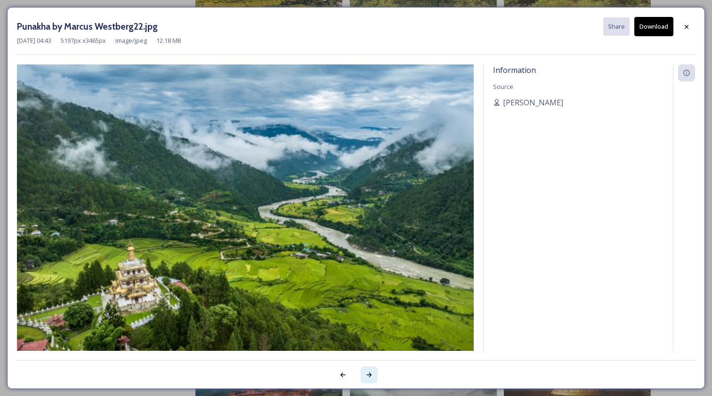
click at [369, 375] on icon at bounding box center [369, 376] width 8 height 8
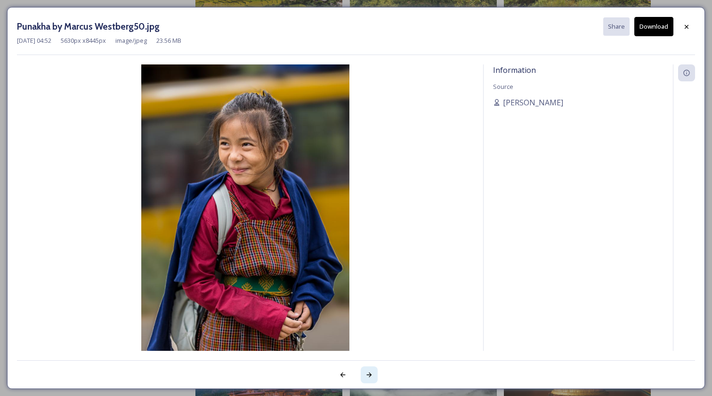
click at [369, 375] on icon at bounding box center [369, 376] width 8 height 8
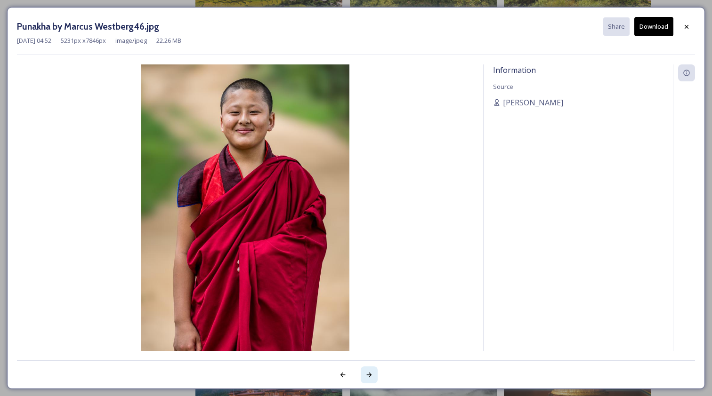
click at [369, 375] on icon at bounding box center [369, 376] width 8 height 8
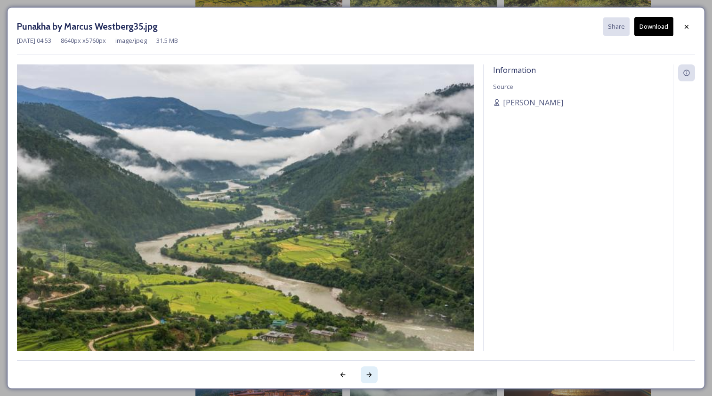
click at [369, 375] on icon at bounding box center [369, 376] width 8 height 8
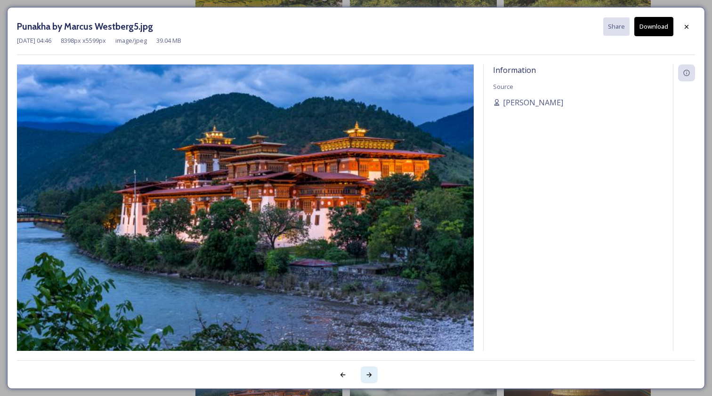
click at [369, 375] on icon at bounding box center [369, 376] width 8 height 8
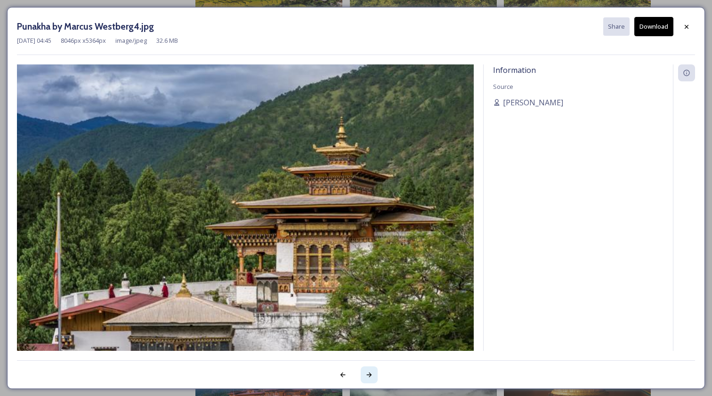
click at [369, 375] on icon at bounding box center [369, 376] width 8 height 8
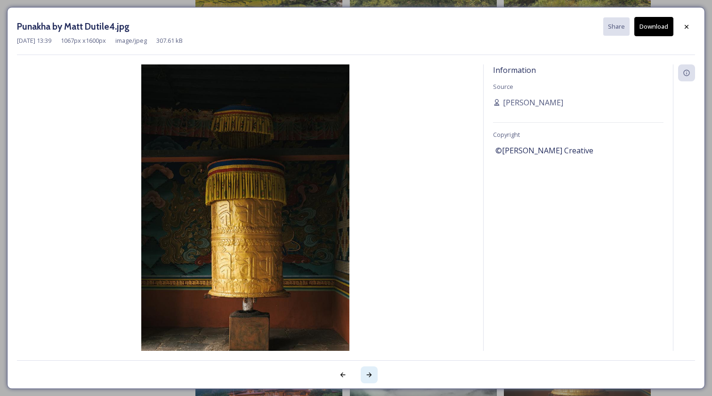
click at [369, 375] on icon at bounding box center [369, 376] width 8 height 8
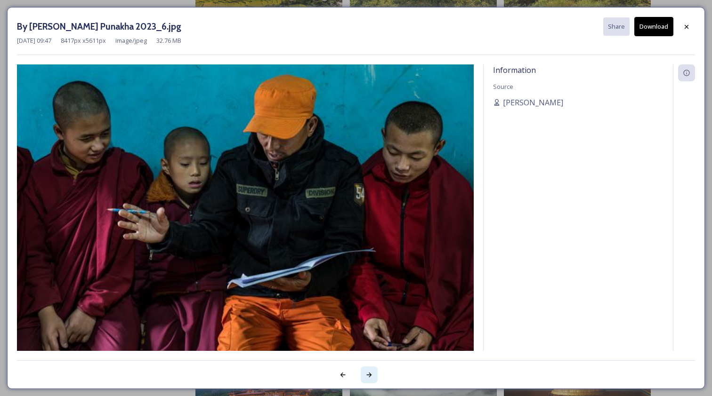
click at [369, 375] on icon at bounding box center [369, 376] width 8 height 8
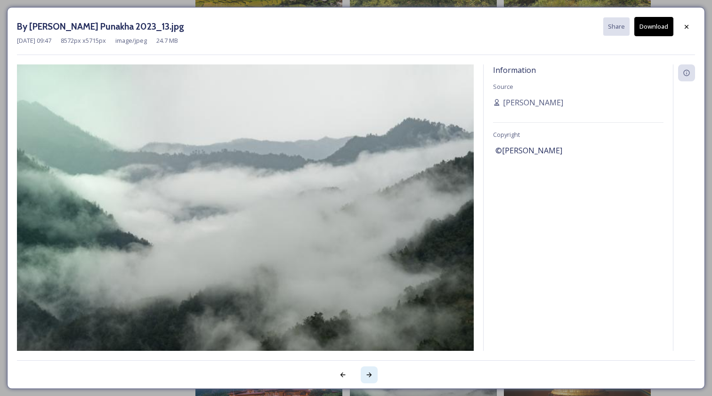
click at [369, 375] on icon at bounding box center [369, 376] width 8 height 8
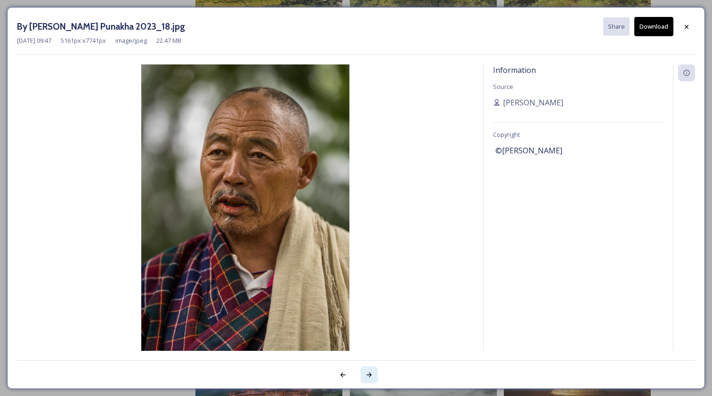
click at [369, 375] on icon at bounding box center [369, 376] width 8 height 8
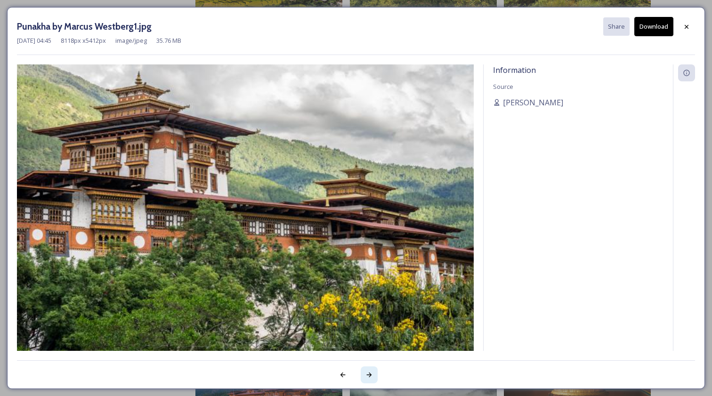
click at [369, 375] on icon at bounding box center [369, 376] width 8 height 8
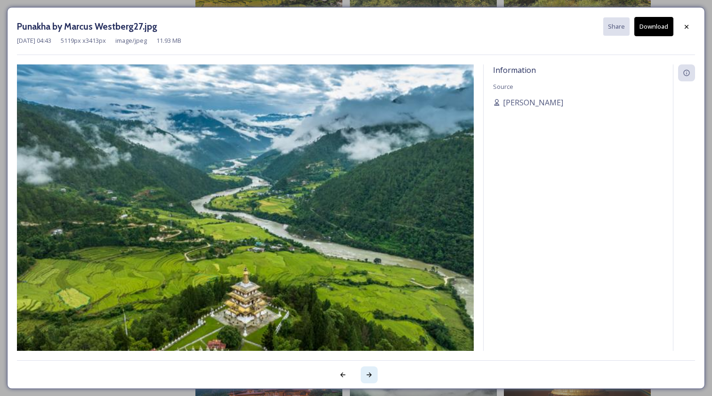
click at [369, 375] on icon at bounding box center [369, 376] width 8 height 8
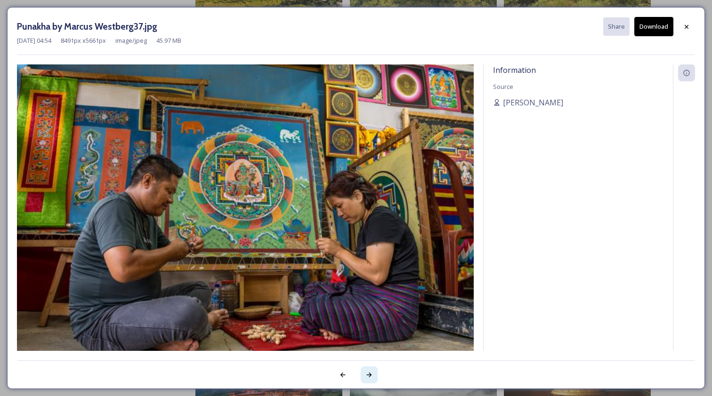
click at [369, 375] on icon at bounding box center [369, 376] width 8 height 8
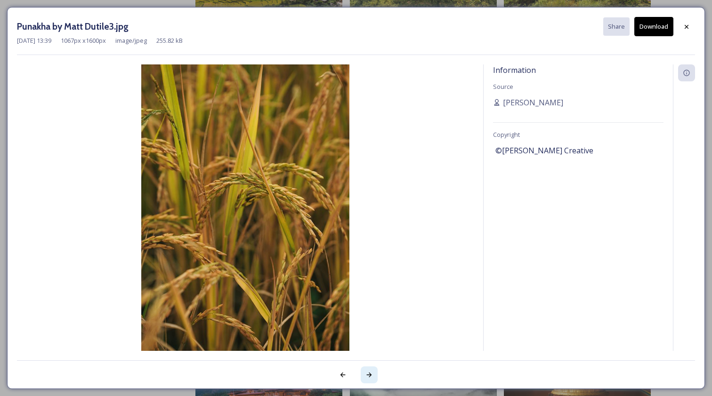
click at [370, 376] on icon at bounding box center [369, 375] width 5 height 5
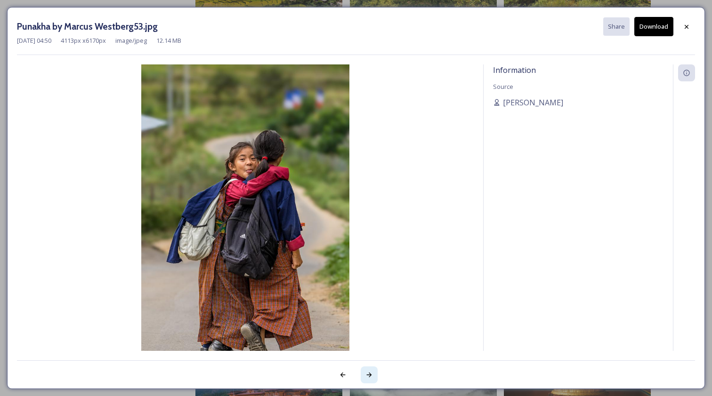
click at [370, 376] on icon at bounding box center [369, 375] width 5 height 5
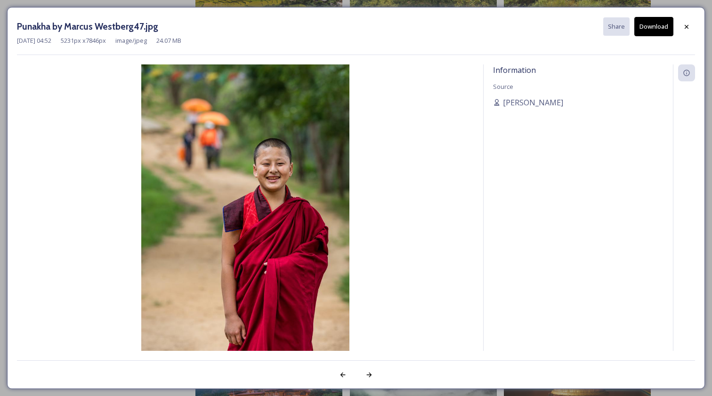
drag, startPoint x: 347, startPoint y: 375, endPoint x: 356, endPoint y: 374, distance: 9.0
click at [348, 375] on div at bounding box center [342, 375] width 17 height 17
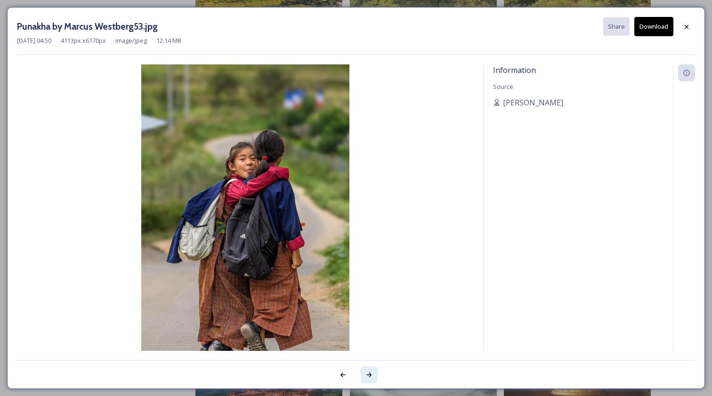
click at [370, 376] on icon at bounding box center [369, 376] width 8 height 8
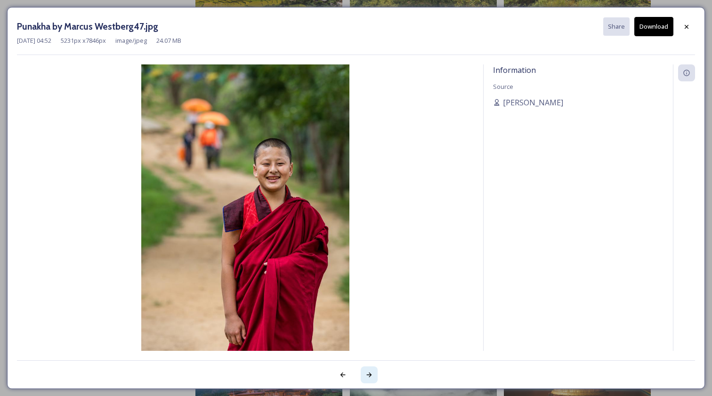
click at [370, 376] on icon at bounding box center [369, 376] width 8 height 8
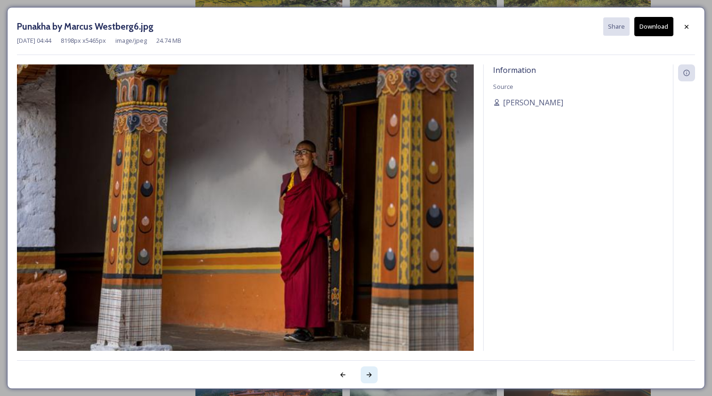
click at [370, 376] on icon at bounding box center [369, 376] width 8 height 8
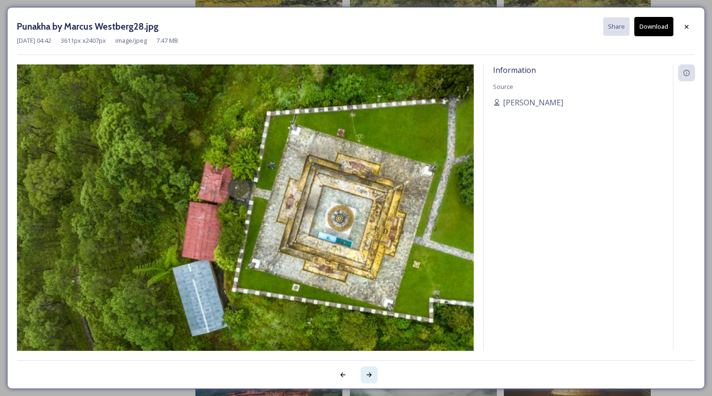
click at [370, 376] on icon at bounding box center [369, 376] width 8 height 8
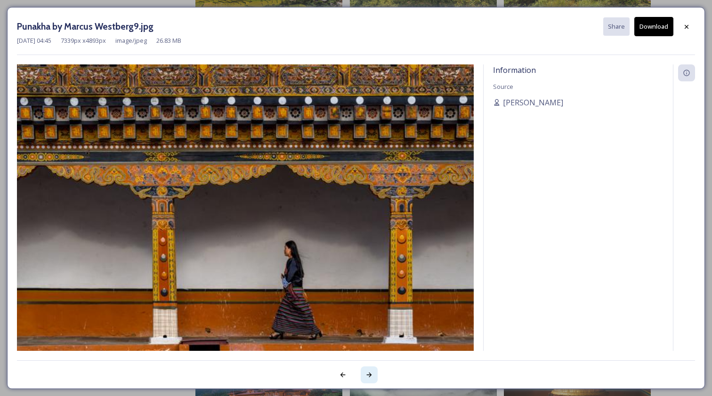
click at [370, 376] on icon at bounding box center [369, 376] width 8 height 8
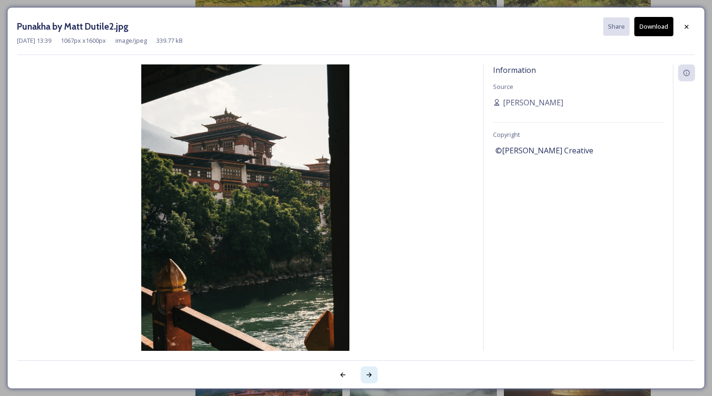
click at [370, 376] on icon at bounding box center [369, 376] width 8 height 8
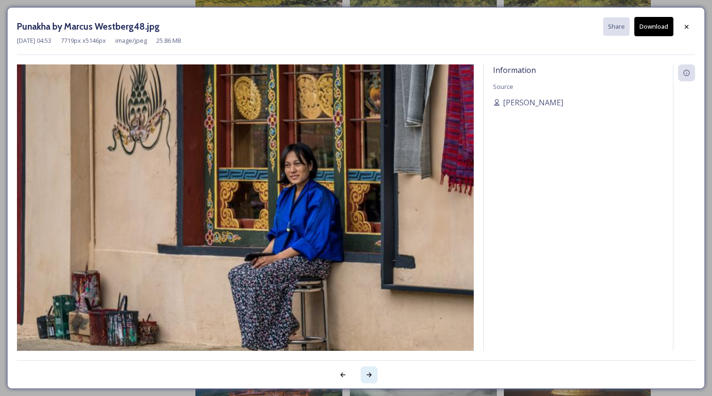
click at [370, 376] on icon at bounding box center [369, 376] width 8 height 8
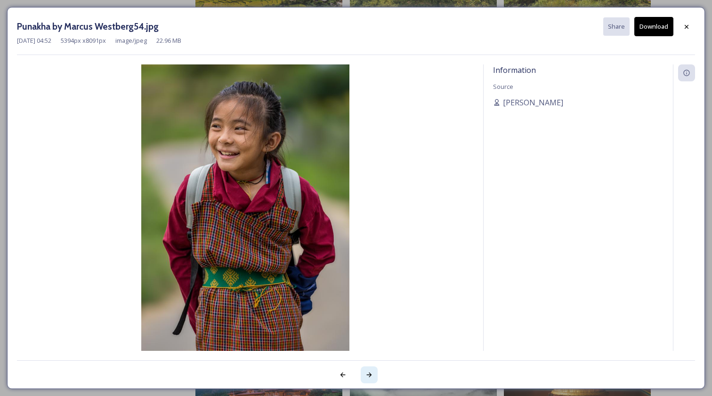
click at [370, 376] on icon at bounding box center [369, 376] width 8 height 8
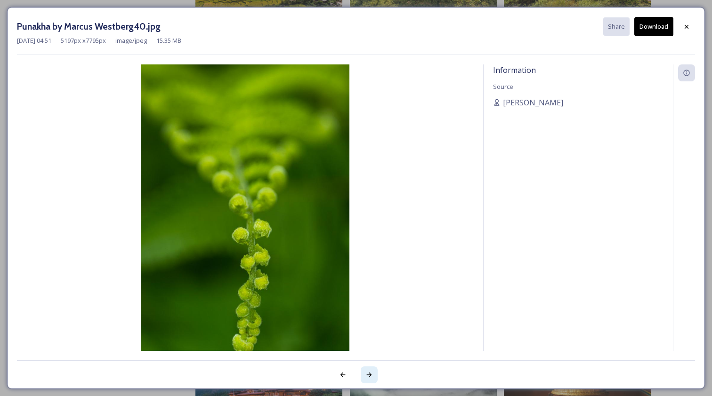
click at [370, 376] on icon at bounding box center [369, 376] width 8 height 8
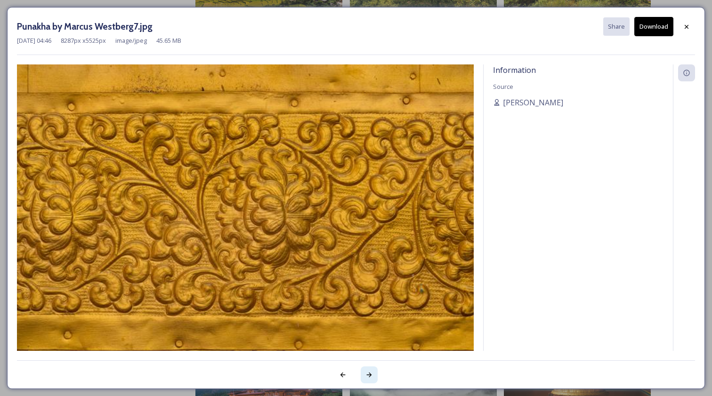
click at [370, 376] on icon at bounding box center [369, 376] width 8 height 8
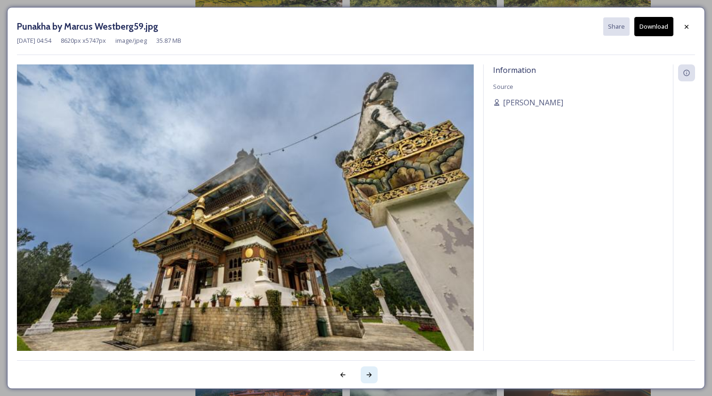
click at [370, 376] on icon at bounding box center [369, 376] width 8 height 8
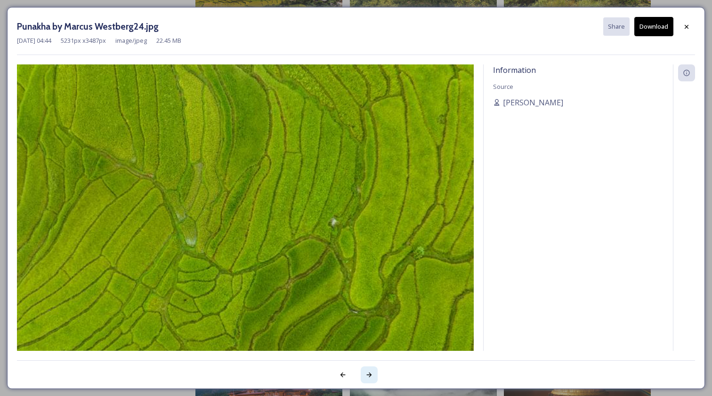
click at [370, 376] on icon at bounding box center [369, 376] width 8 height 8
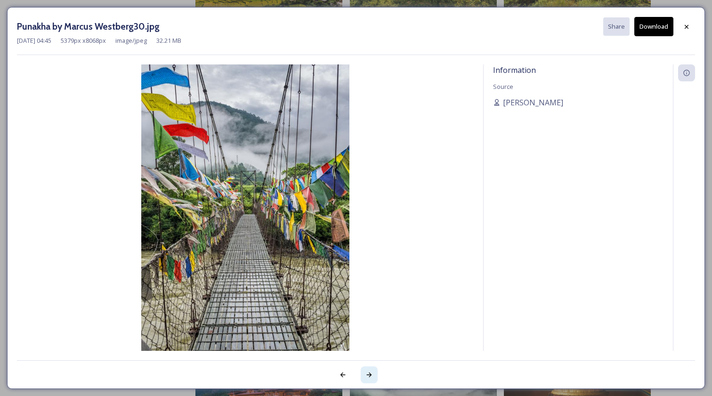
click at [371, 376] on icon at bounding box center [369, 375] width 5 height 5
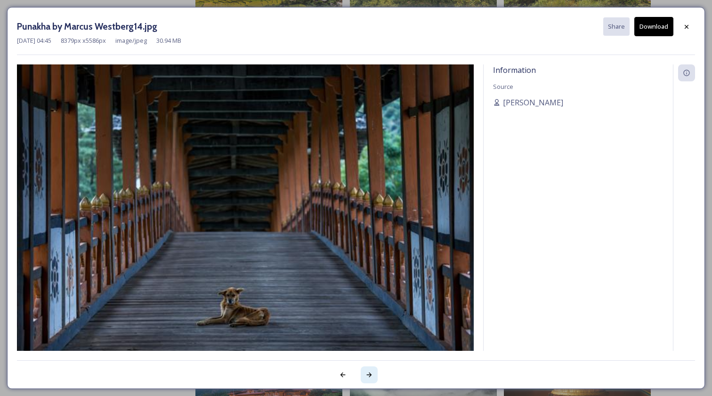
click at [371, 376] on icon at bounding box center [369, 375] width 5 height 5
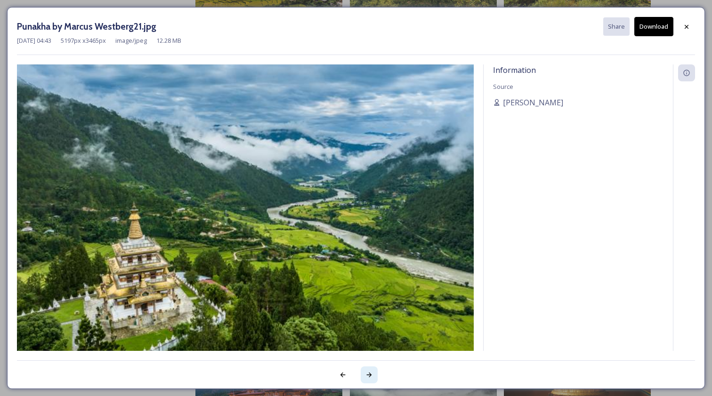
click at [371, 377] on icon at bounding box center [369, 376] width 8 height 8
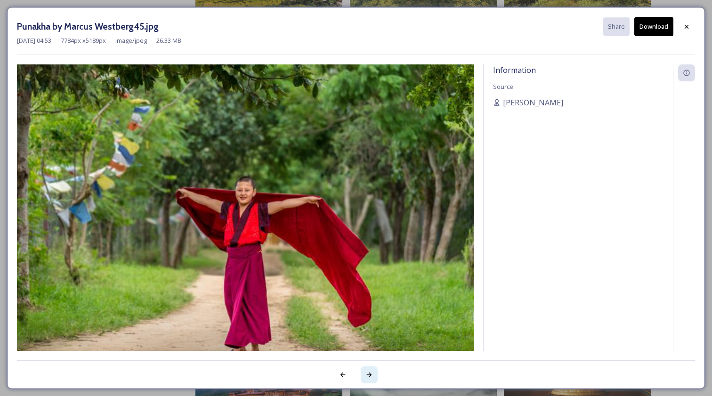
click at [371, 376] on icon at bounding box center [369, 375] width 5 height 5
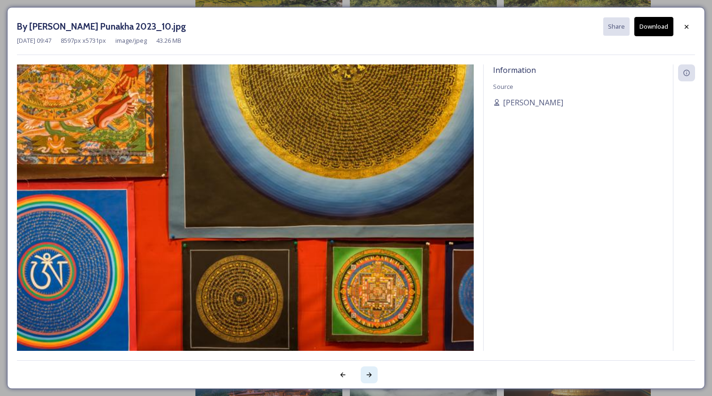
click at [371, 377] on icon at bounding box center [369, 376] width 8 height 8
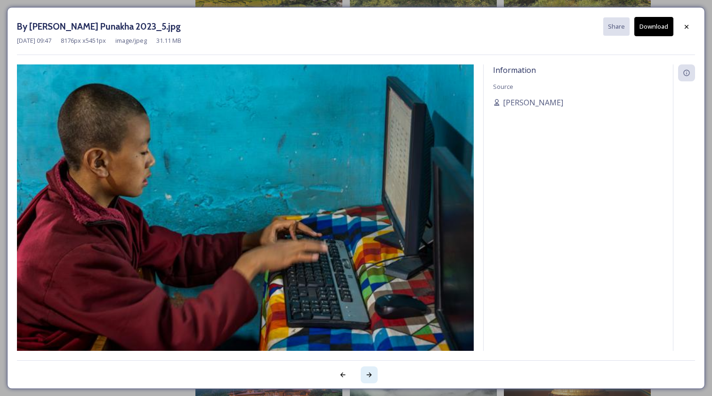
click at [371, 375] on icon at bounding box center [369, 375] width 5 height 5
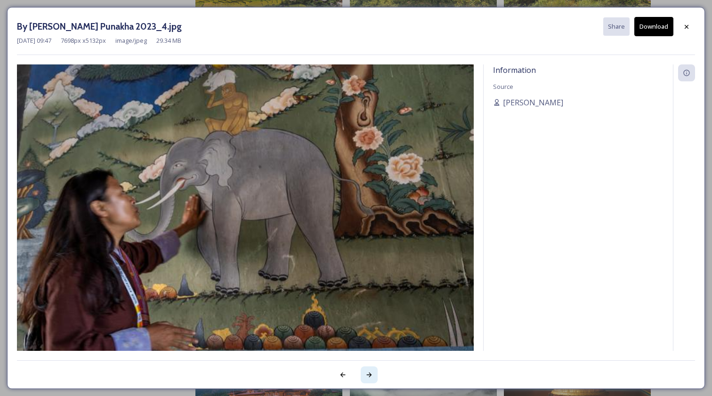
click at [369, 375] on icon at bounding box center [369, 376] width 8 height 8
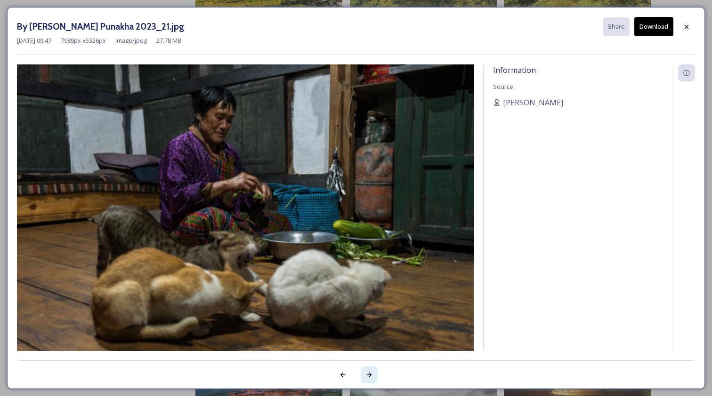
click at [369, 375] on icon at bounding box center [369, 376] width 8 height 8
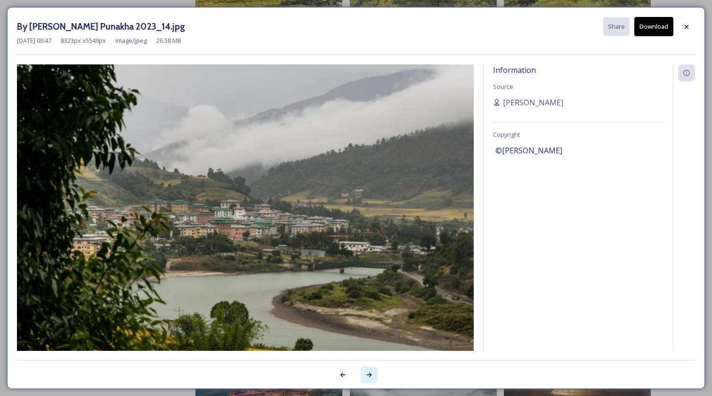
click at [372, 372] on icon at bounding box center [369, 376] width 8 height 8
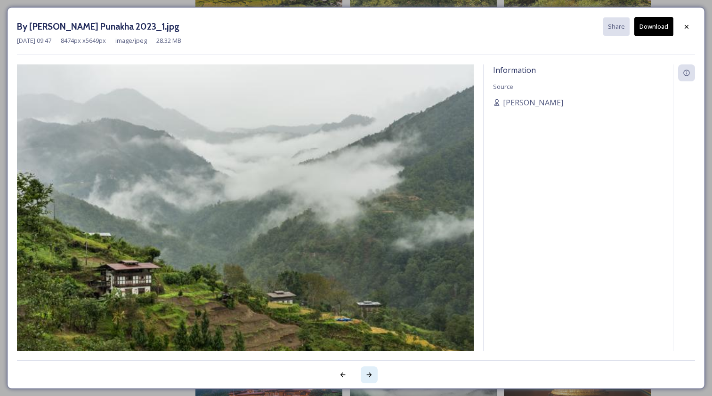
click at [369, 372] on icon at bounding box center [369, 376] width 8 height 8
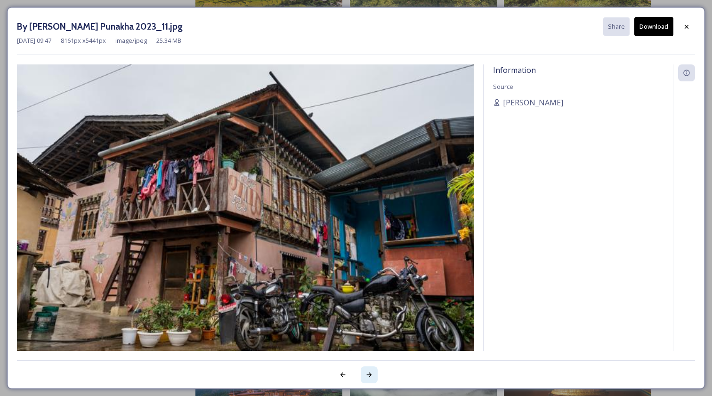
click at [369, 372] on icon at bounding box center [369, 376] width 8 height 8
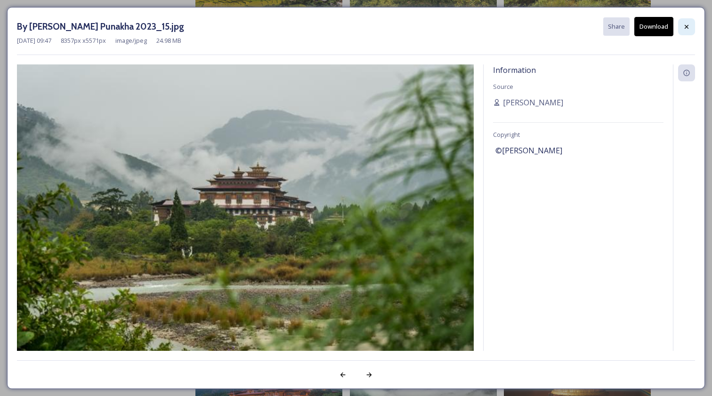
click at [686, 28] on icon at bounding box center [687, 27] width 8 height 8
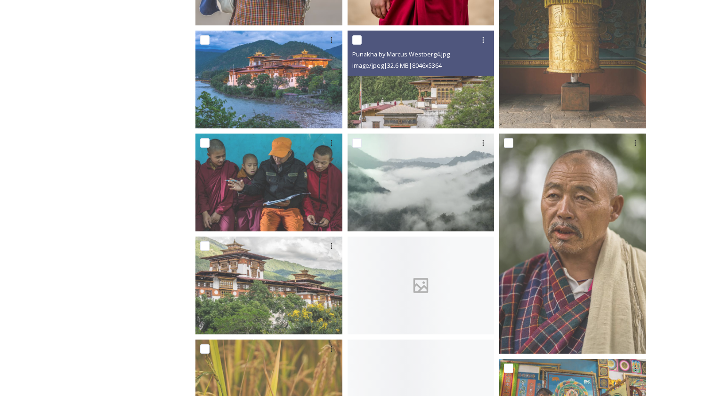
scroll to position [891, 0]
